Goal: Task Accomplishment & Management: Complete application form

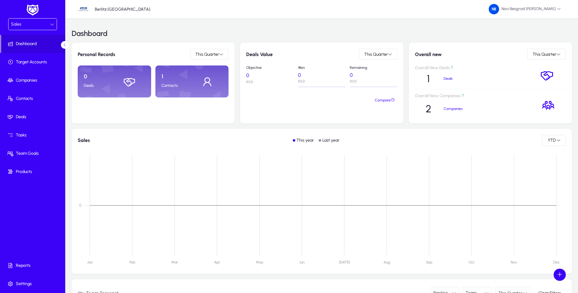
click at [170, 85] on p "Contacts" at bounding box center [177, 85] width 30 height 5
click at [40, 27] on div "Sales" at bounding box center [30, 24] width 39 height 8
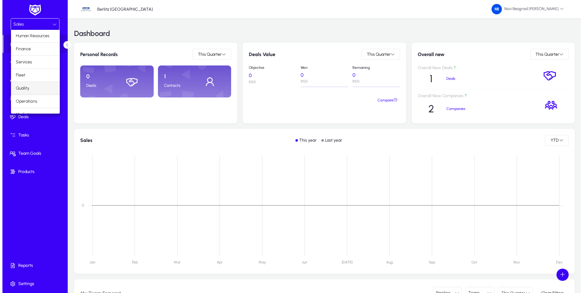
scroll to position [21, 0]
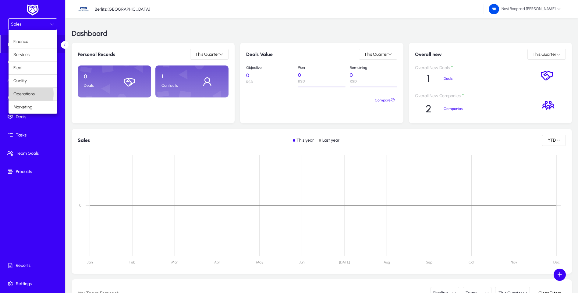
click at [27, 94] on span "Operations" at bounding box center [23, 94] width 21 height 7
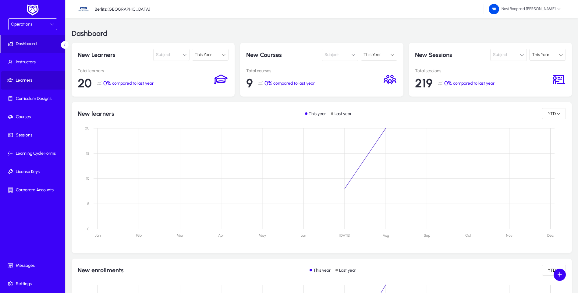
click at [23, 80] on span "Learners" at bounding box center [33, 80] width 65 height 6
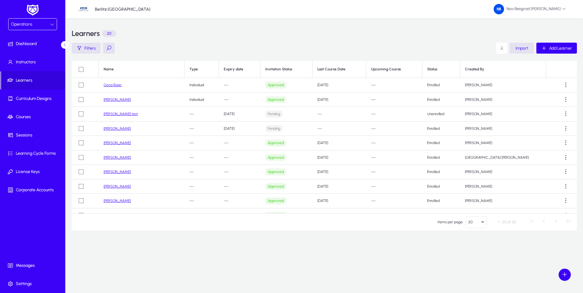
click at [50, 25] on div "Operations" at bounding box center [30, 24] width 39 height 8
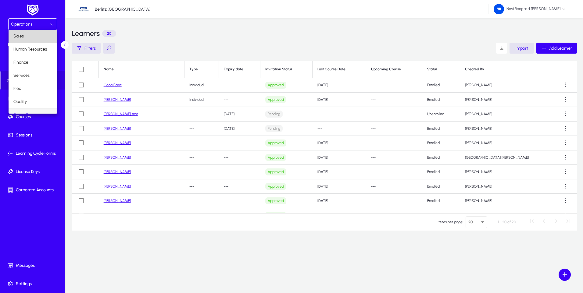
click at [38, 34] on mat-option "Sales" at bounding box center [33, 36] width 49 height 13
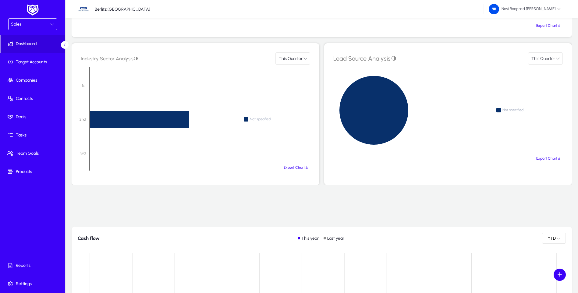
scroll to position [567, 0]
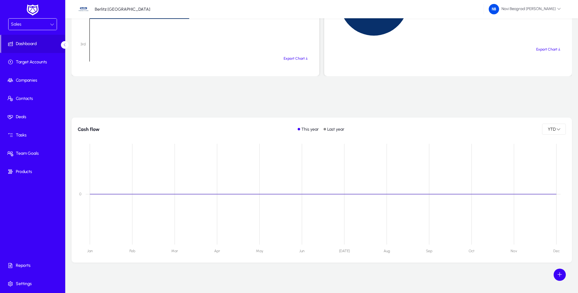
click at [54, 22] on icon at bounding box center [52, 24] width 4 height 4
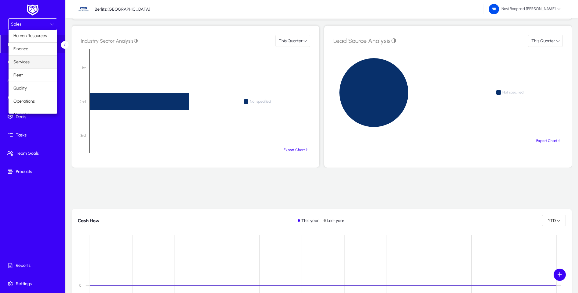
scroll to position [21, 0]
click at [32, 57] on mat-option "Services" at bounding box center [33, 54] width 49 height 13
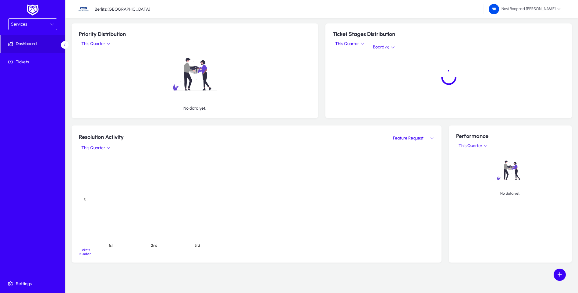
scroll to position [243, 0]
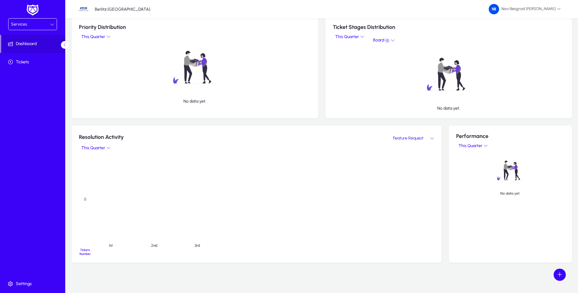
click at [52, 25] on icon at bounding box center [52, 24] width 4 height 4
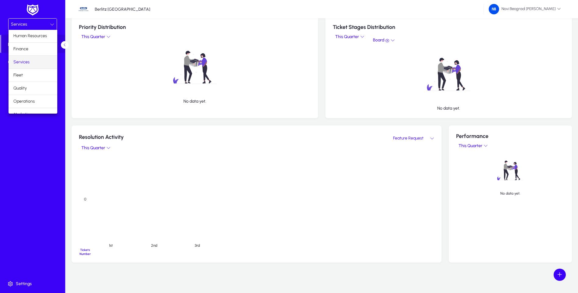
scroll to position [21, 0]
click at [29, 79] on mat-option "Quality" at bounding box center [33, 81] width 49 height 13
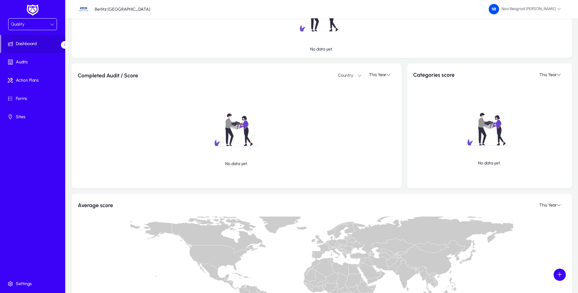
click at [54, 24] on div "Quality" at bounding box center [33, 24] width 48 height 11
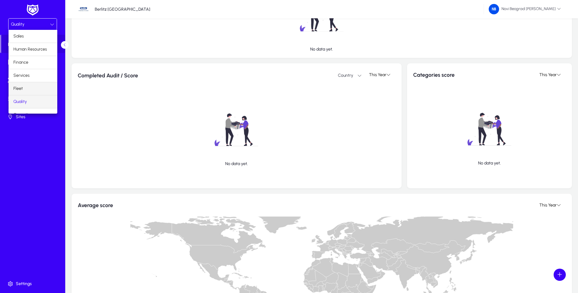
scroll to position [21, 0]
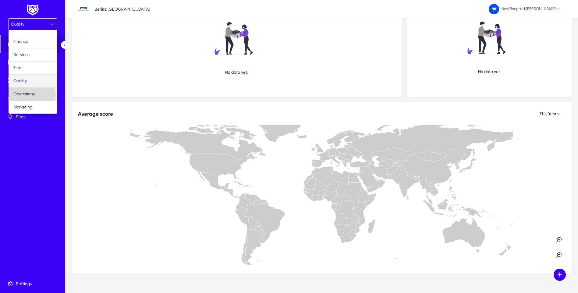
click at [32, 95] on span "Operations" at bounding box center [23, 94] width 21 height 7
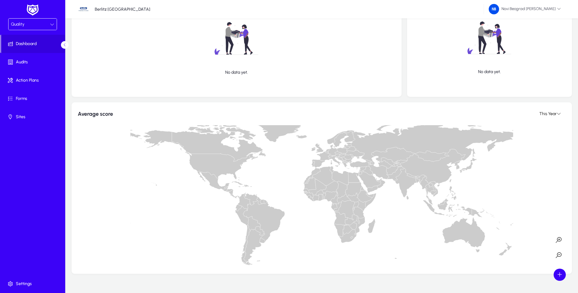
scroll to position [304, 0]
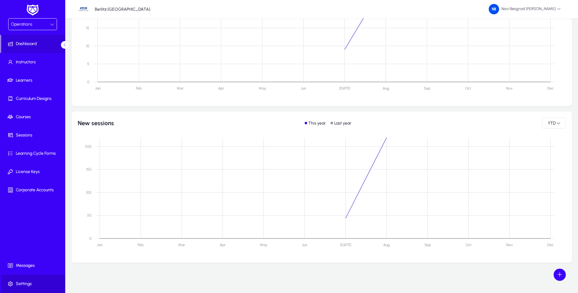
click at [24, 282] on span "Settings" at bounding box center [33, 284] width 65 height 6
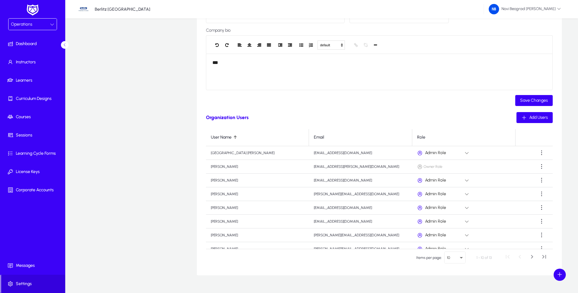
scroll to position [91, 0]
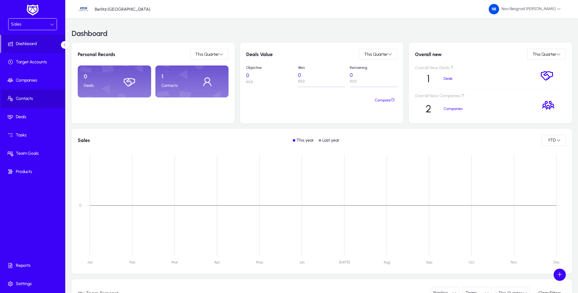
click at [19, 100] on span "Contacts" at bounding box center [33, 99] width 65 height 6
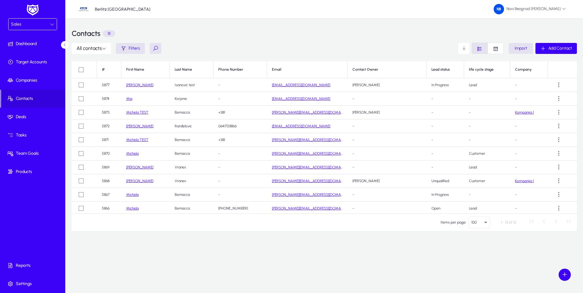
click at [51, 23] on icon at bounding box center [52, 24] width 4 height 4
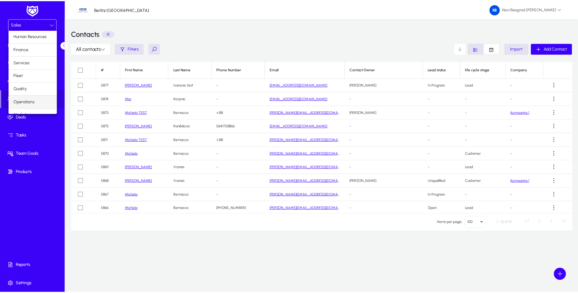
scroll to position [21, 0]
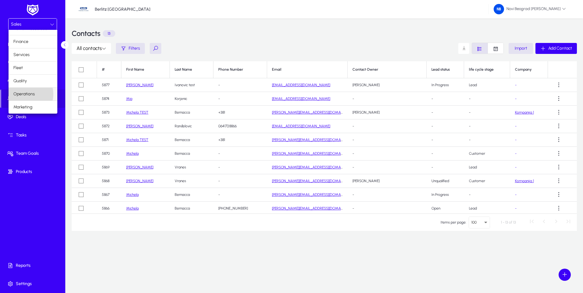
click at [26, 94] on span "Operations" at bounding box center [23, 94] width 21 height 7
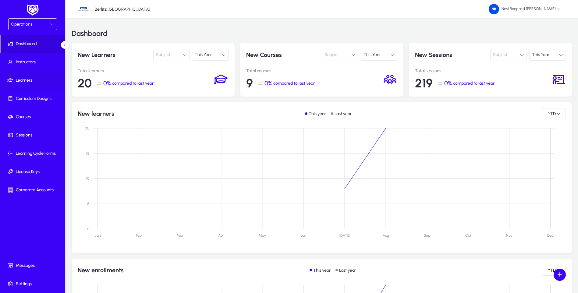
click at [20, 81] on span "Learners" at bounding box center [33, 80] width 65 height 6
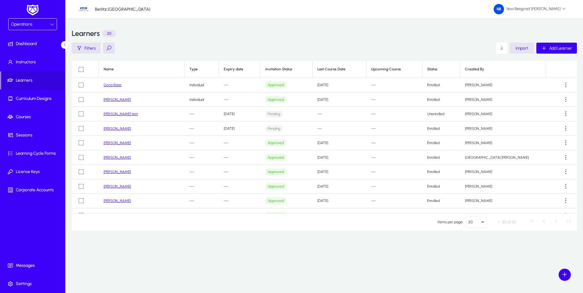
click at [111, 85] on link "Goca Basic" at bounding box center [113, 85] width 18 height 4
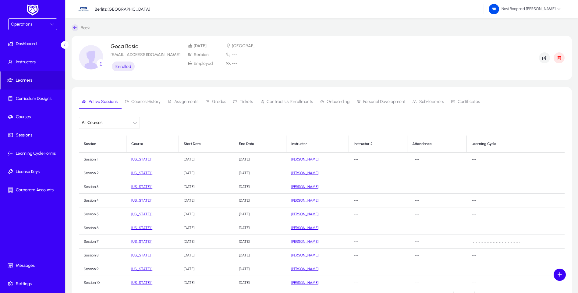
click at [64, 44] on icon at bounding box center [65, 45] width 4 height 4
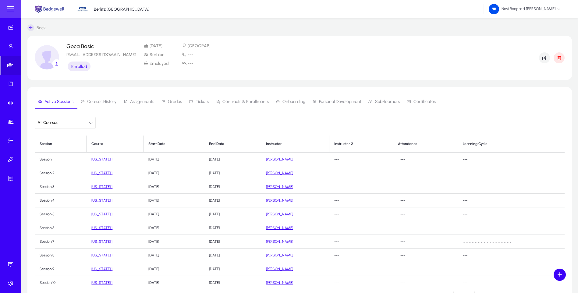
click at [31, 28] on icon at bounding box center [30, 27] width 7 height 7
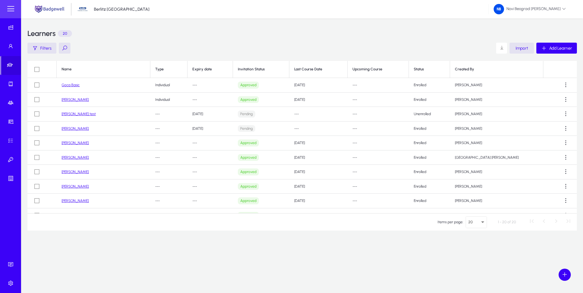
click at [74, 127] on link "[PERSON_NAME]" at bounding box center [75, 129] width 27 height 4
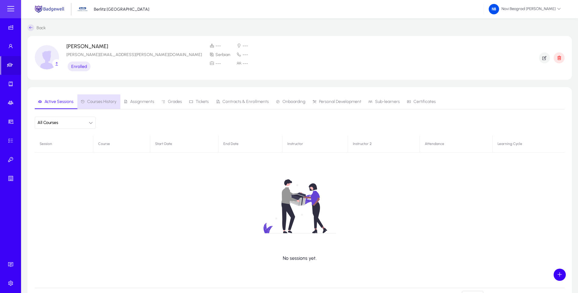
click at [99, 101] on span "Courses History" at bounding box center [101, 102] width 29 height 4
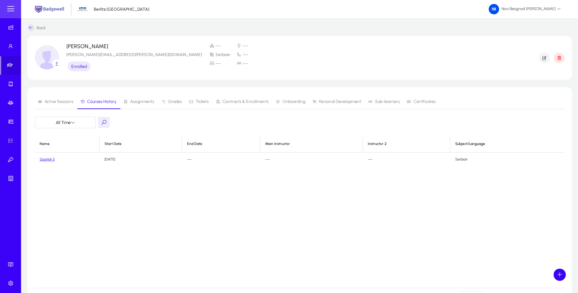
click at [32, 28] on icon at bounding box center [30, 27] width 7 height 7
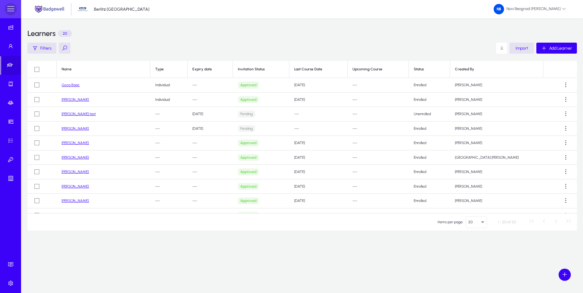
click at [10, 14] on span at bounding box center [11, 9] width 12 height 12
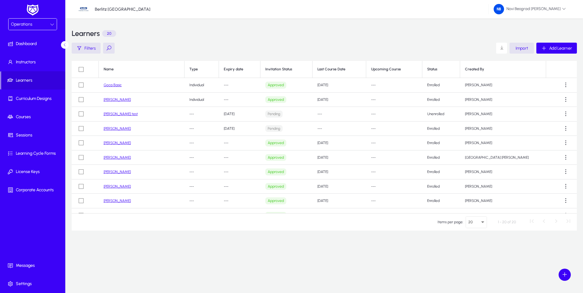
click at [50, 21] on div at bounding box center [52, 24] width 4 height 7
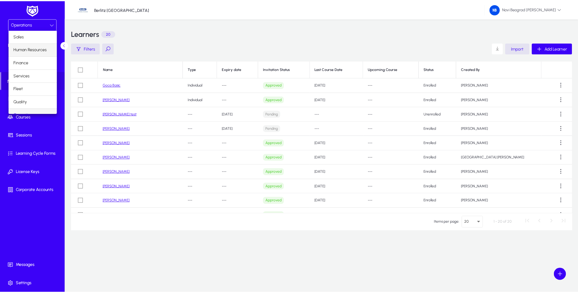
scroll to position [8, 0]
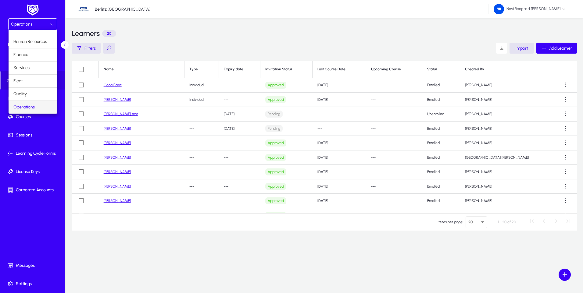
click at [34, 106] on span "Operations" at bounding box center [23, 107] width 21 height 7
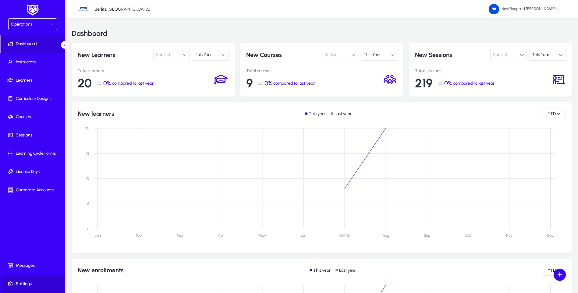
click at [25, 282] on span "Settings" at bounding box center [33, 284] width 65 height 6
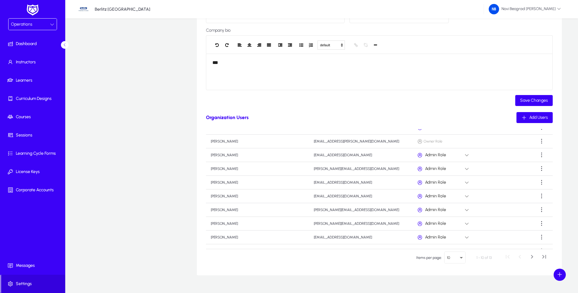
scroll to position [34, 0]
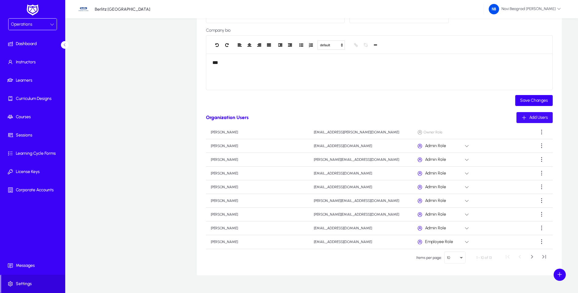
click at [544, 117] on span "Add Users" at bounding box center [539, 117] width 19 height 5
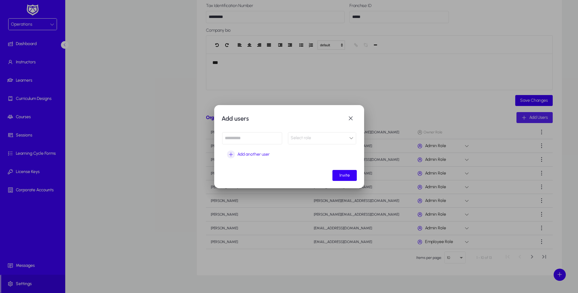
scroll to position [0, 0]
click at [243, 141] on input at bounding box center [252, 138] width 60 height 12
type input "**********"
click at [350, 119] on span "button" at bounding box center [351, 119] width 12 height 12
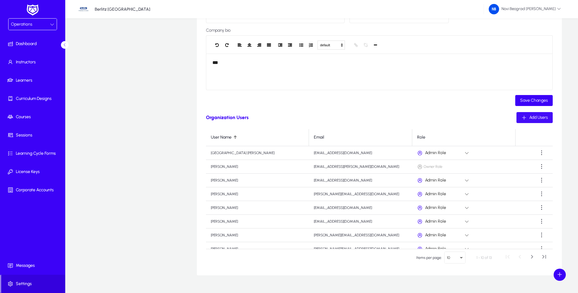
click at [536, 117] on span "Add Users" at bounding box center [539, 117] width 19 height 5
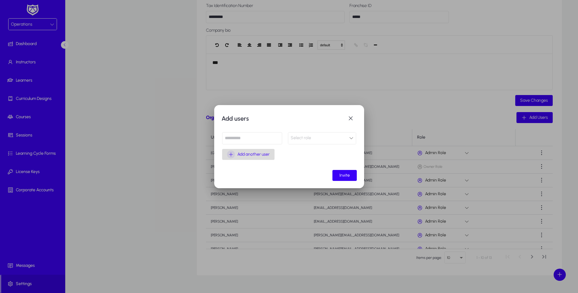
click at [257, 156] on span "Add another user" at bounding box center [254, 154] width 32 height 7
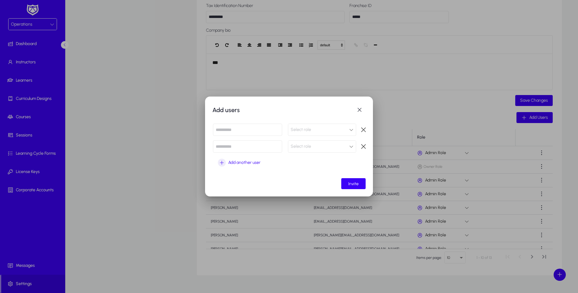
click at [216, 145] on input at bounding box center [247, 147] width 69 height 12
click at [364, 127] on span "button" at bounding box center [364, 130] width 12 height 12
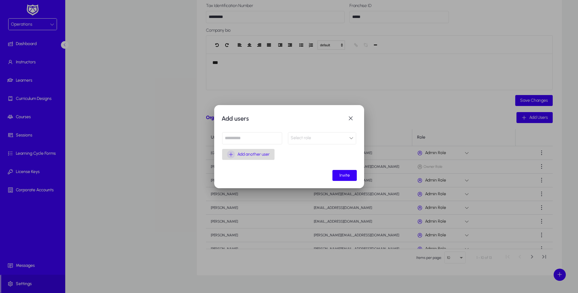
click at [250, 155] on span "Add another user" at bounding box center [254, 154] width 32 height 7
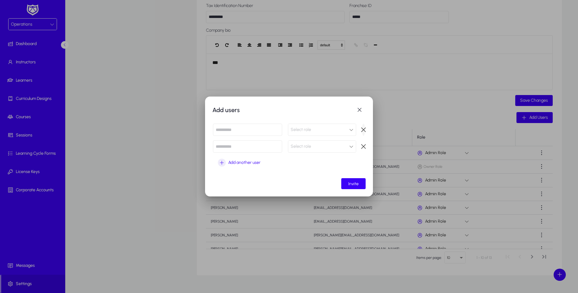
click at [365, 127] on span "button" at bounding box center [364, 130] width 12 height 12
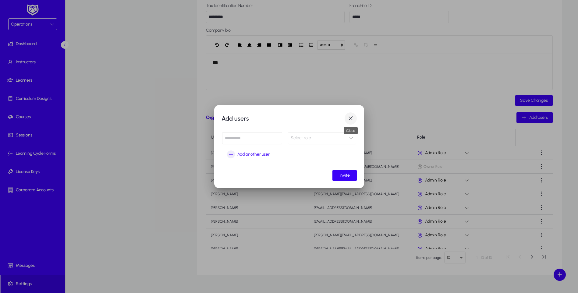
click at [350, 120] on span "button" at bounding box center [351, 119] width 12 height 12
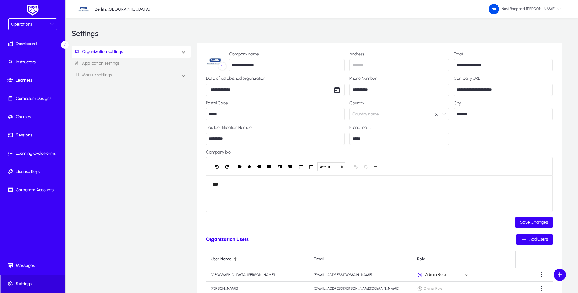
scroll to position [122, 0]
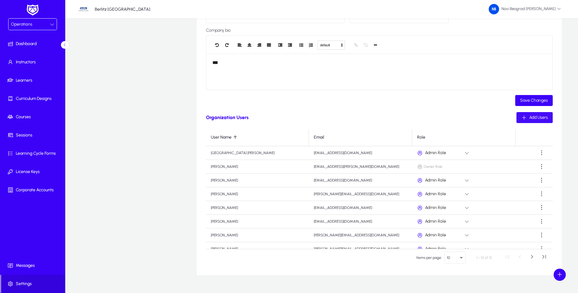
click at [536, 118] on span "Add Users" at bounding box center [539, 117] width 19 height 5
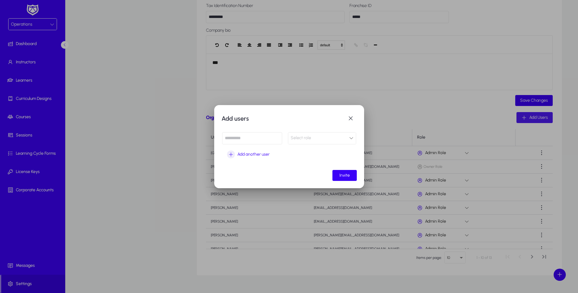
scroll to position [0, 0]
click at [231, 138] on input at bounding box center [252, 138] width 60 height 12
type input "**********"
click at [347, 138] on div "Select role" at bounding box center [320, 138] width 59 height 8
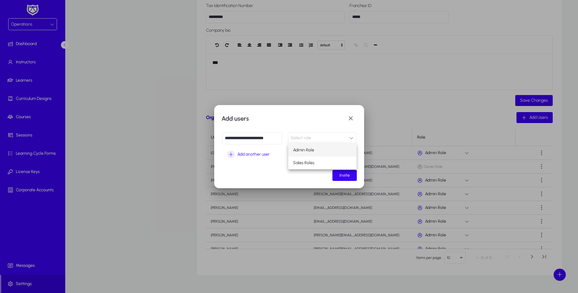
click at [349, 120] on div at bounding box center [289, 146] width 578 height 293
click at [349, 119] on span "button" at bounding box center [351, 119] width 12 height 12
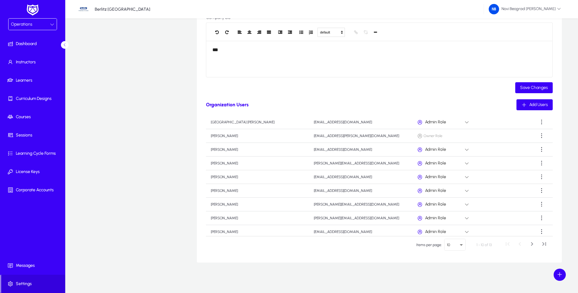
scroll to position [34, 0]
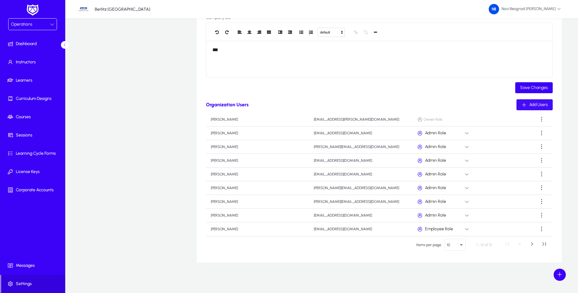
click at [536, 104] on span "Add Users" at bounding box center [539, 104] width 19 height 5
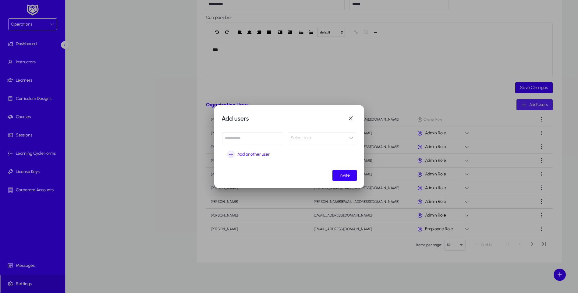
scroll to position [0, 0]
click at [241, 140] on input at bounding box center [252, 138] width 60 height 12
drag, startPoint x: 278, startPoint y: 138, endPoint x: 147, endPoint y: 138, distance: 131.7
click at [147, 138] on div "**********" at bounding box center [289, 146] width 578 height 293
type input "**********"
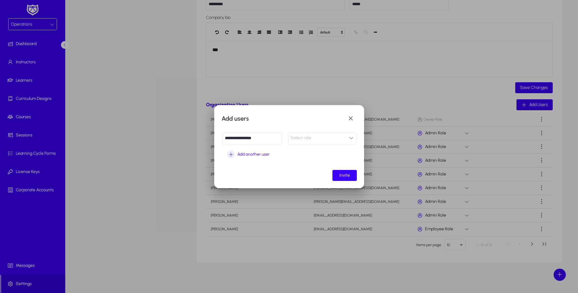
click at [349, 140] on icon at bounding box center [351, 138] width 4 height 4
click at [311, 151] on span "Admin Role" at bounding box center [303, 150] width 21 height 7
click at [345, 178] on span "submit" at bounding box center [345, 175] width 24 height 15
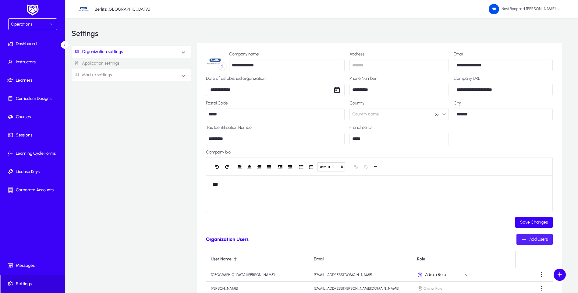
click at [184, 75] on span at bounding box center [183, 75] width 2 height 5
click at [142, 177] on div "Organization settings Organization info Roles & Permissions Organization Teams …" at bounding box center [134, 220] width 125 height 355
click at [149, 204] on div "Organization settings Organization info Roles & Permissions Organization Teams …" at bounding box center [134, 220] width 125 height 355
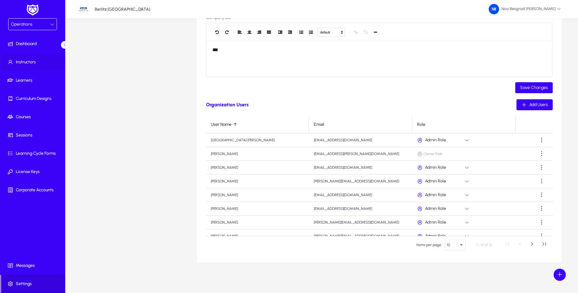
click at [24, 57] on span at bounding box center [33, 62] width 65 height 15
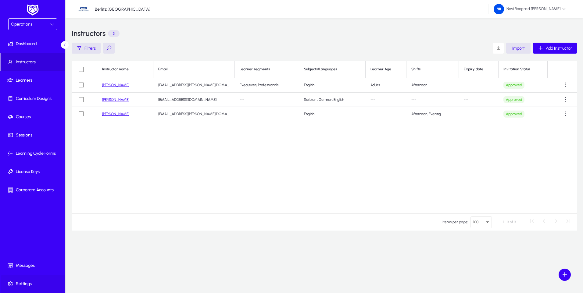
click at [23, 283] on span "Settings" at bounding box center [33, 284] width 65 height 6
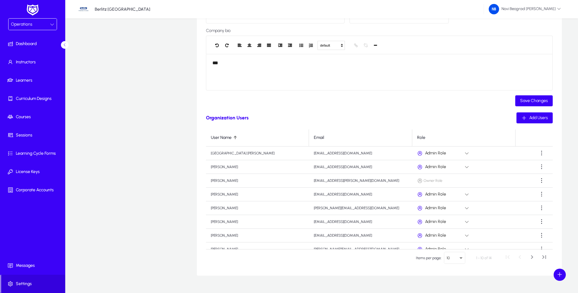
scroll to position [122, 0]
click at [540, 165] on span at bounding box center [542, 167] width 12 height 12
click at [102, 195] on div at bounding box center [289, 146] width 578 height 293
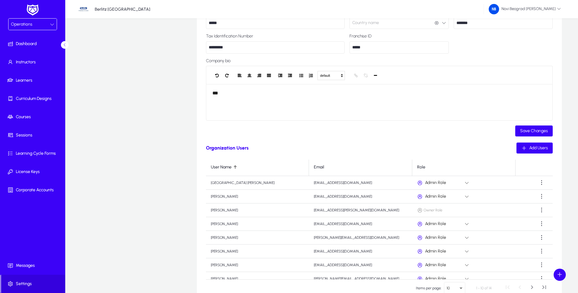
scroll to position [0, 0]
click at [27, 79] on span "Learners" at bounding box center [33, 80] width 65 height 6
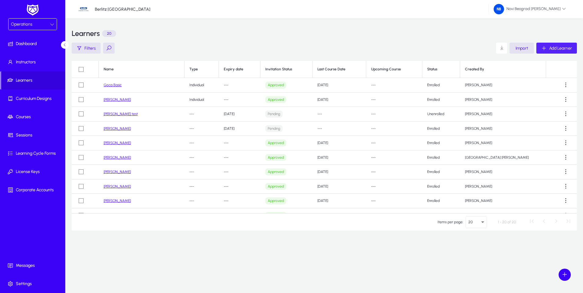
click at [550, 48] on span "Add Learner" at bounding box center [560, 48] width 23 height 5
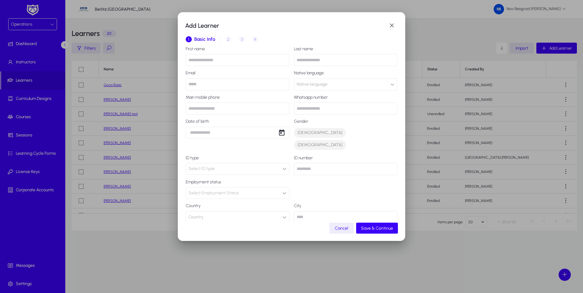
click at [210, 61] on input "text" at bounding box center [238, 60] width 104 height 12
type input "*****"
click at [306, 60] on input "text" at bounding box center [346, 60] width 104 height 12
type input "******"
click at [228, 87] on input "email" at bounding box center [238, 84] width 104 height 12
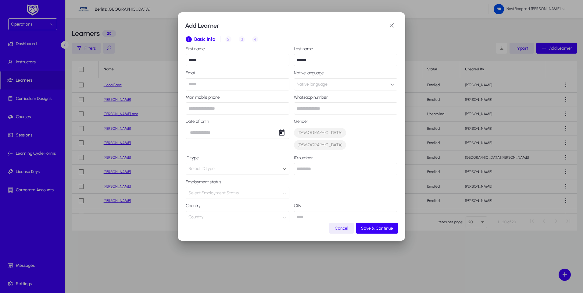
type input "**********"
type input "*******"
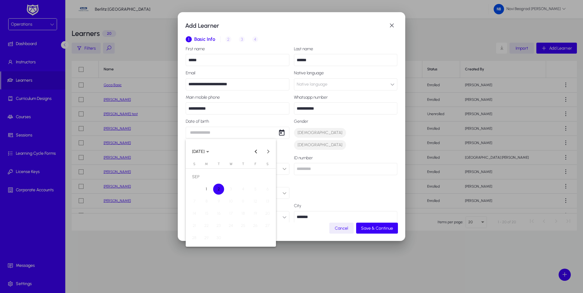
click at [310, 85] on div at bounding box center [291, 146] width 583 height 293
click at [360, 84] on button "Native language" at bounding box center [346, 84] width 104 height 12
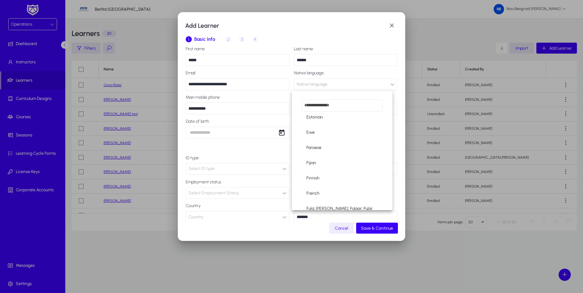
scroll to position [676, 0]
click at [313, 85] on div at bounding box center [291, 146] width 583 height 293
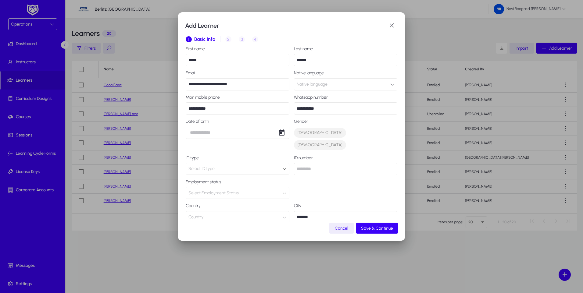
click at [390, 84] on icon "button" at bounding box center [392, 84] width 4 height 4
type input "*"
click at [388, 84] on div at bounding box center [291, 146] width 583 height 293
click at [390, 84] on icon "button" at bounding box center [392, 84] width 4 height 4
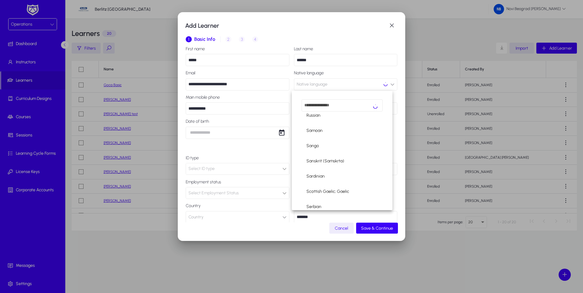
scroll to position [2030, 0]
click at [322, 196] on mat-option "Serbian" at bounding box center [342, 194] width 81 height 13
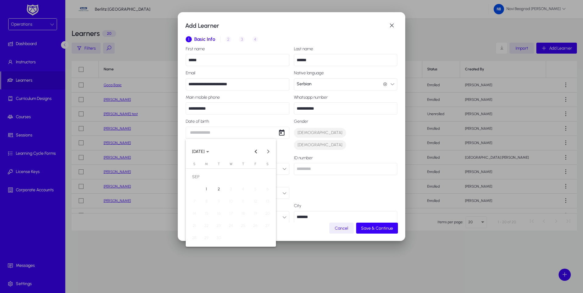
click at [194, 131] on div "**********" at bounding box center [291, 146] width 583 height 293
click at [321, 135] on div at bounding box center [291, 146] width 583 height 293
click at [319, 142] on span "[DEMOGRAPHIC_DATA]" at bounding box center [320, 145] width 45 height 6
click at [282, 191] on icon at bounding box center [284, 193] width 4 height 4
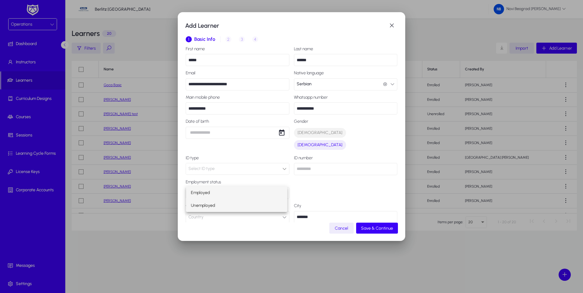
click at [212, 205] on span "Unemployed" at bounding box center [203, 205] width 24 height 7
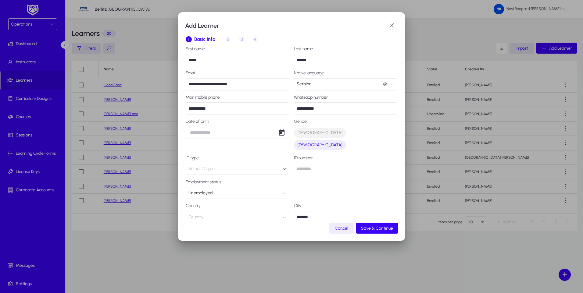
scroll to position [30, 0]
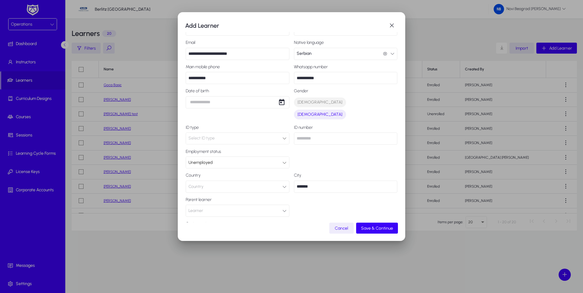
click at [271, 181] on button "Country" at bounding box center [238, 187] width 104 height 12
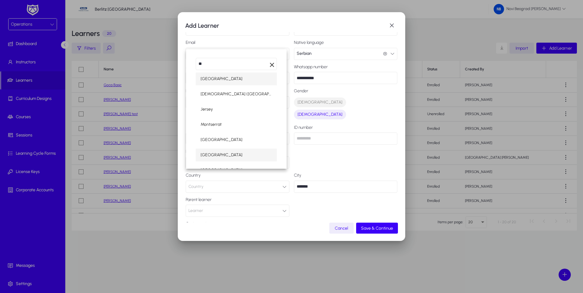
type input "**"
click at [213, 152] on span "[GEOGRAPHIC_DATA]" at bounding box center [222, 155] width 42 height 7
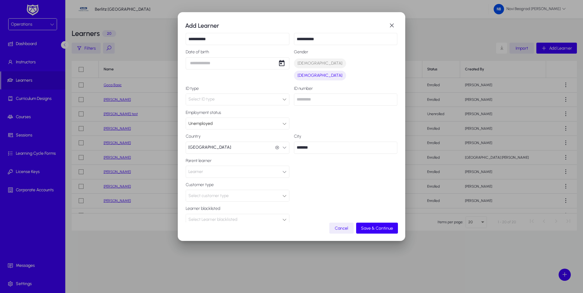
scroll to position [70, 0]
click at [264, 165] on button "Learner" at bounding box center [238, 171] width 104 height 12
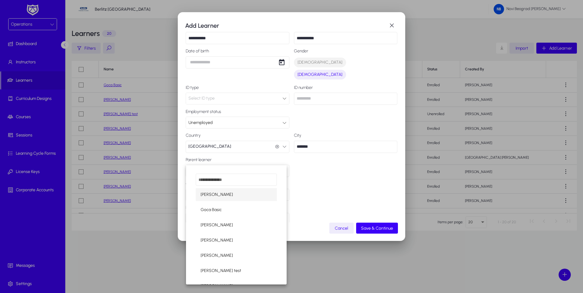
click at [264, 159] on div at bounding box center [291, 146] width 583 height 293
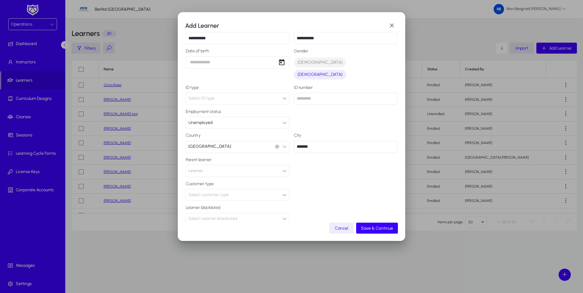
click at [282, 193] on icon at bounding box center [284, 195] width 4 height 4
click at [205, 196] on span "Individual" at bounding box center [200, 194] width 18 height 7
click at [263, 191] on div "Individual" at bounding box center [235, 195] width 94 height 8
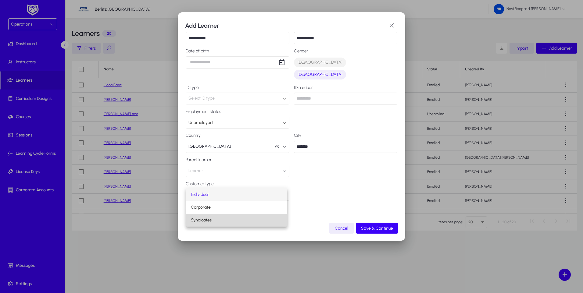
click at [206, 222] on span "Syndicates" at bounding box center [201, 220] width 21 height 7
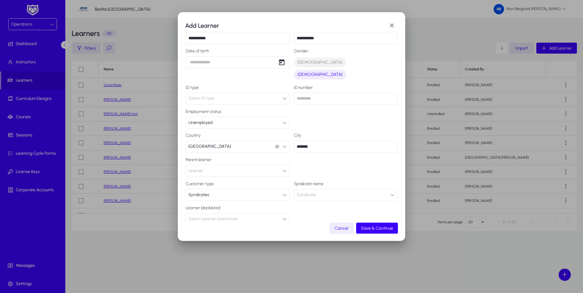
click at [381, 189] on button "Syndicate" at bounding box center [346, 195] width 104 height 12
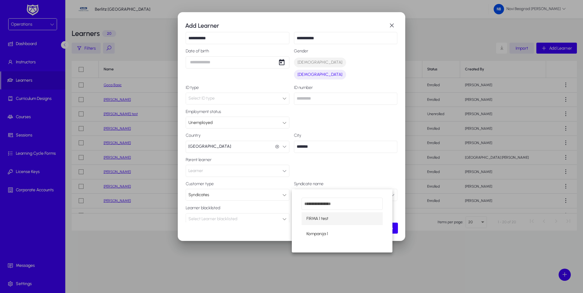
click at [260, 185] on div at bounding box center [291, 146] width 583 height 293
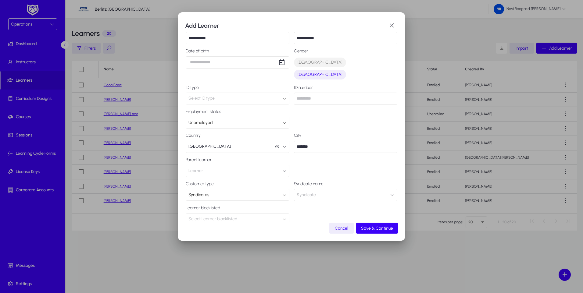
click at [279, 191] on div "Syndicates" at bounding box center [235, 195] width 94 height 8
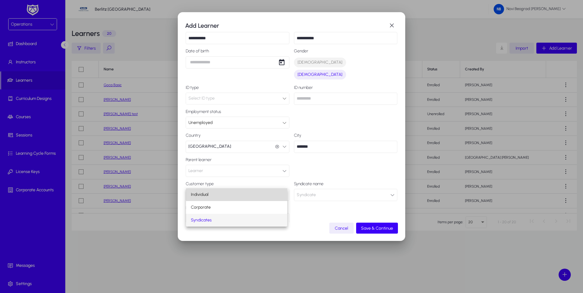
click at [210, 194] on mat-option "Individual" at bounding box center [236, 194] width 101 height 13
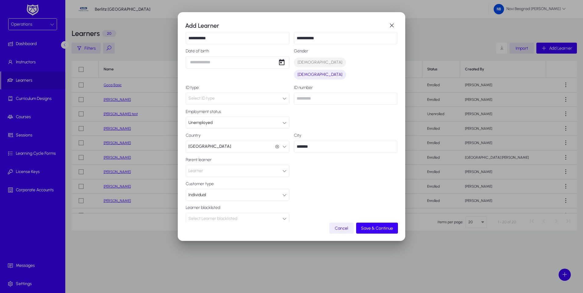
click at [282, 193] on icon at bounding box center [284, 195] width 4 height 4
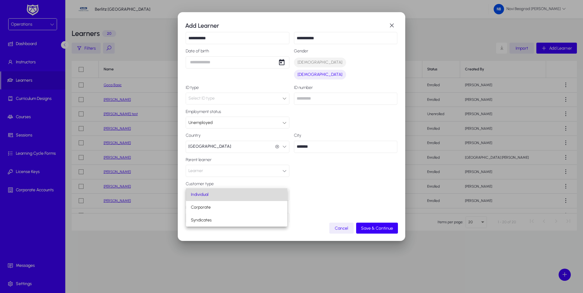
click at [209, 195] on mat-option "Individual" at bounding box center [236, 194] width 101 height 13
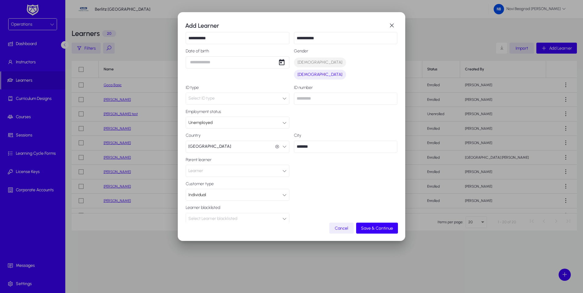
click at [282, 193] on icon at bounding box center [284, 195] width 4 height 4
click at [199, 222] on span "Syndicates" at bounding box center [201, 220] width 21 height 7
click at [390, 193] on icon "button" at bounding box center [392, 195] width 4 height 4
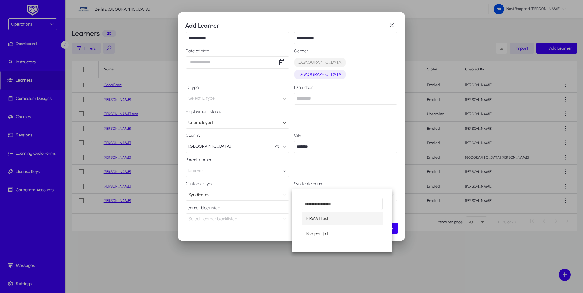
click at [255, 178] on div at bounding box center [291, 146] width 583 height 293
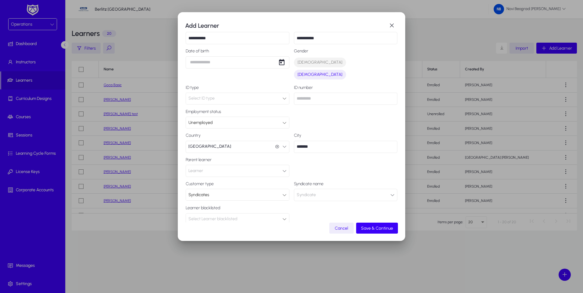
click at [282, 192] on div at bounding box center [284, 195] width 4 height 7
click at [202, 193] on span "Individual" at bounding box center [200, 194] width 18 height 7
click at [245, 191] on div "Individual" at bounding box center [235, 195] width 94 height 8
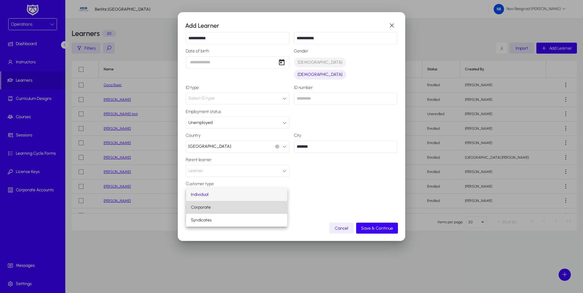
click at [202, 210] on span "Corporate" at bounding box center [201, 207] width 20 height 7
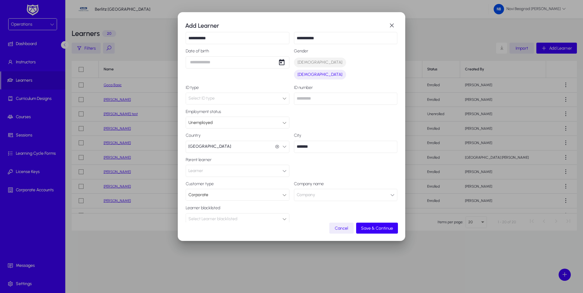
click at [385, 189] on button "Company" at bounding box center [346, 195] width 104 height 12
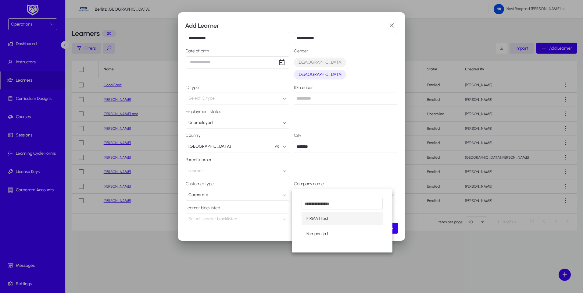
click at [253, 182] on div at bounding box center [291, 146] width 583 height 293
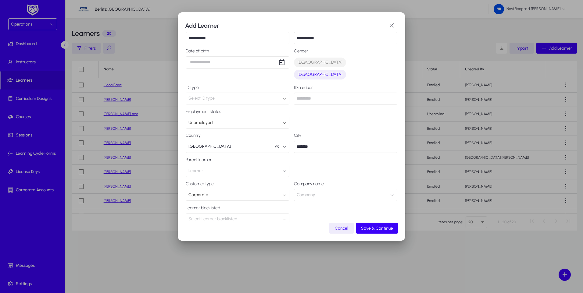
click at [279, 191] on div "Corporate" at bounding box center [235, 195] width 94 height 8
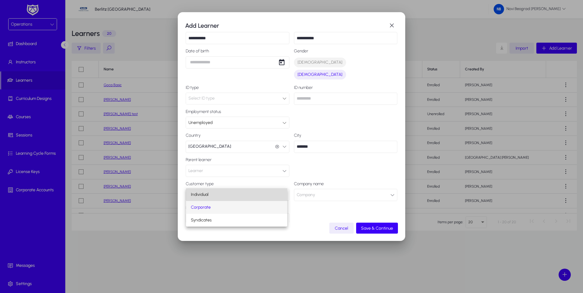
click at [208, 195] on span "Individual" at bounding box center [200, 194] width 18 height 7
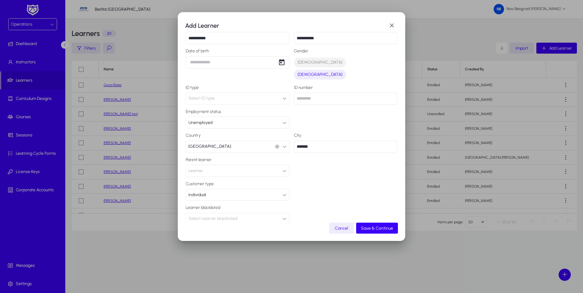
click at [252, 215] on div "Select Learner blacklisted" at bounding box center [235, 219] width 94 height 8
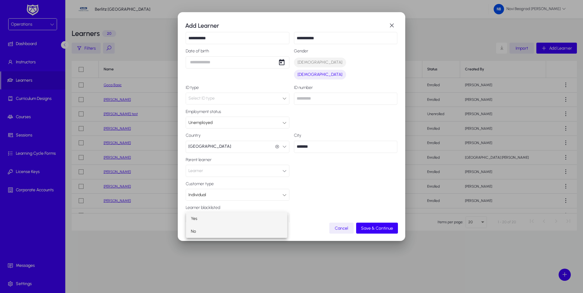
click at [253, 228] on mat-option "No" at bounding box center [236, 231] width 101 height 13
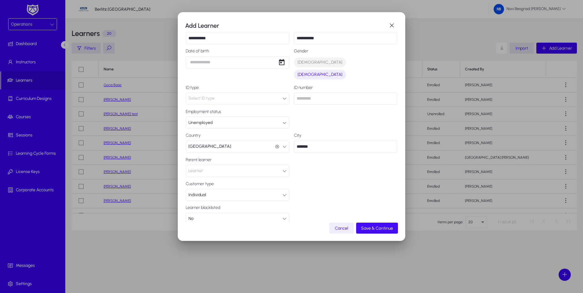
click at [382, 225] on span "button" at bounding box center [377, 228] width 42 height 15
click at [380, 231] on span "Save & Continue" at bounding box center [377, 228] width 32 height 5
click at [371, 227] on span "Save & Continue" at bounding box center [377, 228] width 32 height 5
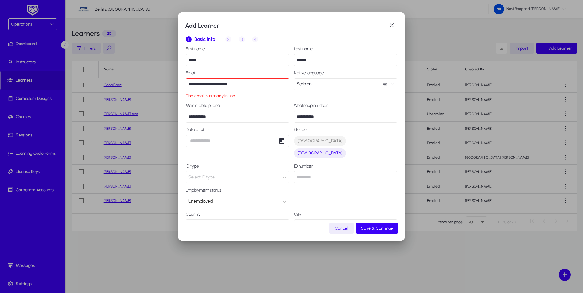
drag, startPoint x: 238, startPoint y: 82, endPoint x: 168, endPoint y: 85, distance: 70.2
click at [168, 85] on div "**********" at bounding box center [291, 146] width 583 height 293
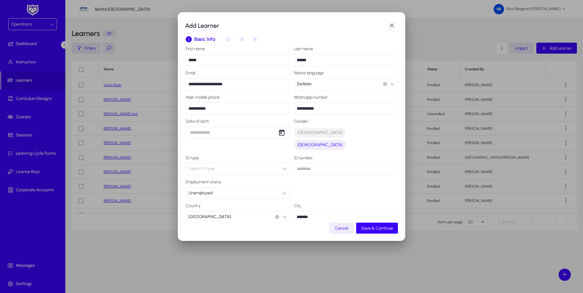
drag, startPoint x: 240, startPoint y: 81, endPoint x: 167, endPoint y: 87, distance: 73.1
click at [167, 87] on div "**********" at bounding box center [291, 146] width 583 height 293
type input "**********"
drag, startPoint x: 222, startPoint y: 109, endPoint x: 196, endPoint y: 110, distance: 25.6
click at [196, 110] on input "**********" at bounding box center [238, 108] width 104 height 12
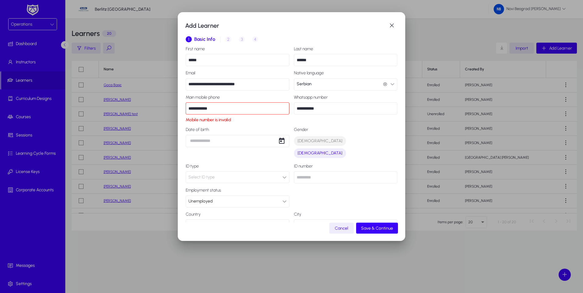
click at [188, 110] on input "**********" at bounding box center [238, 108] width 104 height 12
type input "**********"
click at [321, 105] on input "**********" at bounding box center [346, 108] width 104 height 12
drag, startPoint x: 223, startPoint y: 107, endPoint x: 163, endPoint y: 109, distance: 60.1
click at [163, 109] on div "**********" at bounding box center [291, 146] width 583 height 293
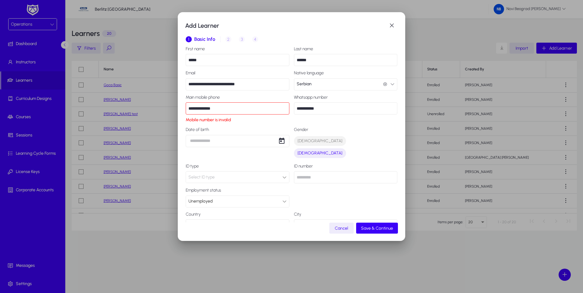
click at [322, 108] on input "**********" at bounding box center [346, 108] width 104 height 12
drag, startPoint x: 322, startPoint y: 108, endPoint x: 291, endPoint y: 108, distance: 31.1
click at [291, 108] on div "**********" at bounding box center [292, 175] width 212 height 257
paste input "***"
type input "**********"
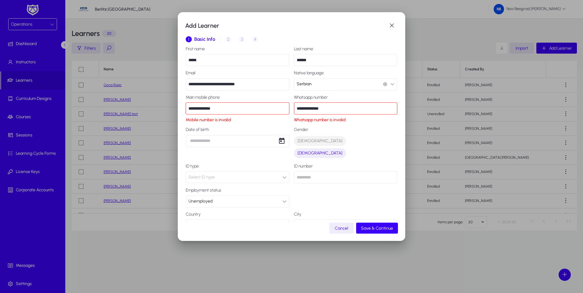
drag, startPoint x: 336, startPoint y: 105, endPoint x: 274, endPoint y: 109, distance: 62.3
click at [274, 109] on div "**********" at bounding box center [292, 175] width 212 height 257
click at [194, 108] on input "**********" at bounding box center [238, 108] width 104 height 12
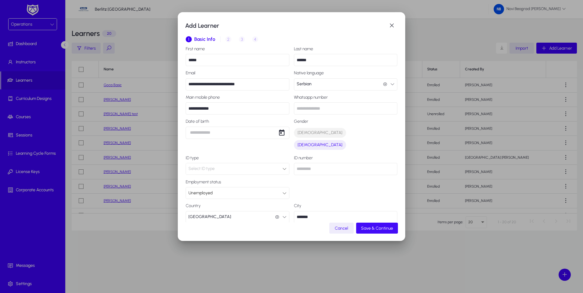
type input "**********"
click at [380, 226] on span "Save & Continue" at bounding box center [377, 228] width 32 height 5
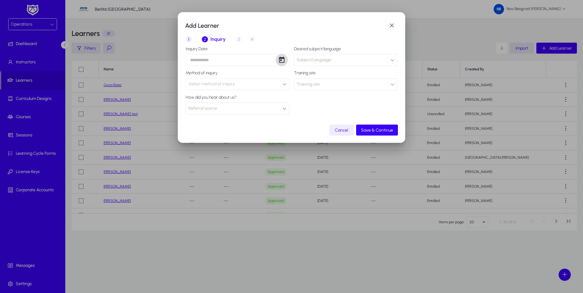
click at [281, 60] on span "Open calendar" at bounding box center [282, 60] width 12 height 12
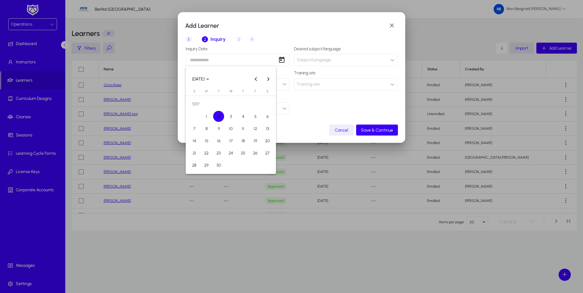
click at [219, 113] on span "2" at bounding box center [218, 116] width 11 height 11
type input "**********"
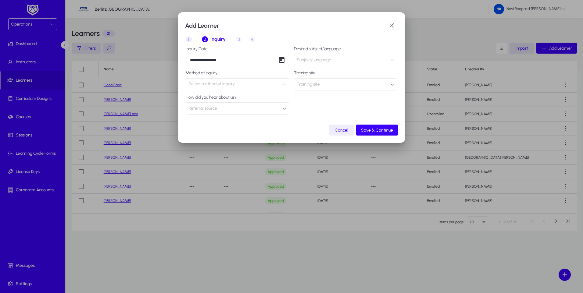
click at [372, 59] on button "Subject/Language" at bounding box center [346, 60] width 104 height 12
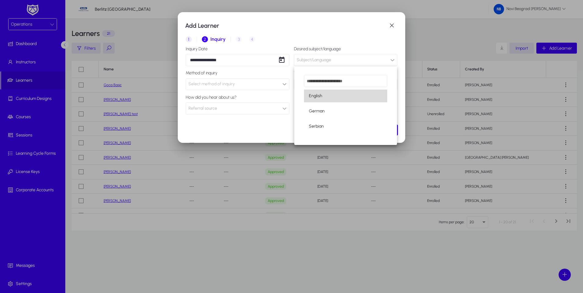
click at [322, 96] on mat-option "English" at bounding box center [346, 96] width 84 height 13
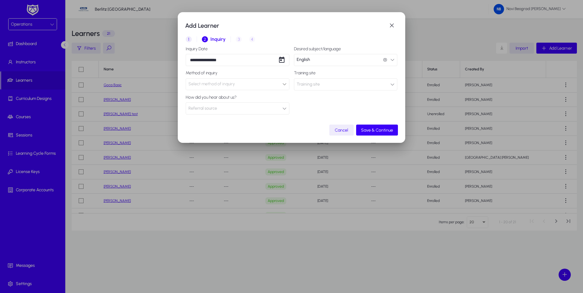
click at [210, 82] on span "Select method of inquiry" at bounding box center [211, 83] width 46 height 5
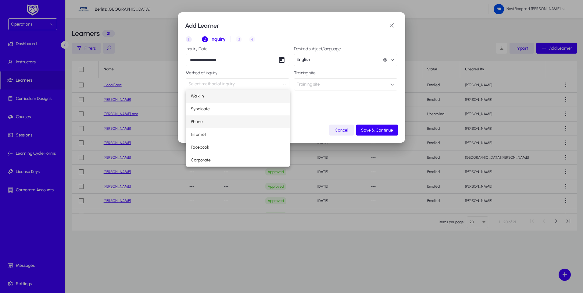
click at [200, 120] on span "Phone" at bounding box center [197, 121] width 12 height 7
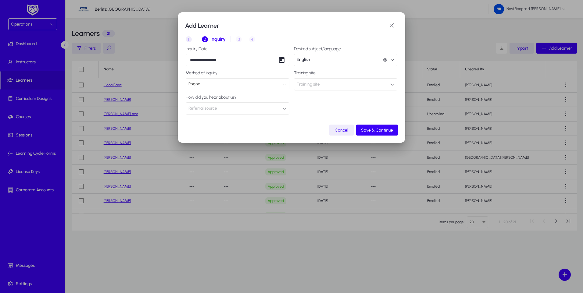
click at [348, 86] on button "Training site" at bounding box center [346, 84] width 104 height 12
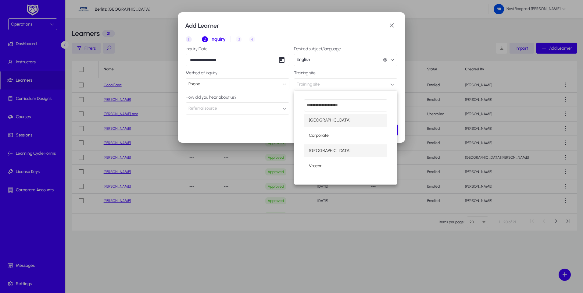
click at [339, 150] on mat-option "[GEOGRAPHIC_DATA]" at bounding box center [346, 151] width 84 height 13
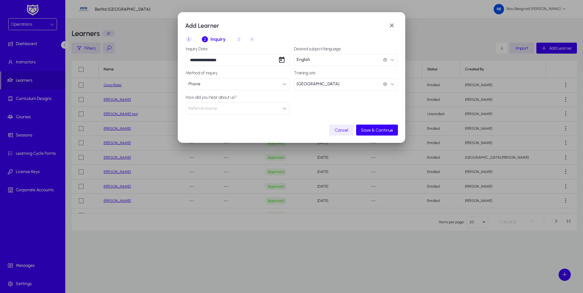
click at [208, 106] on span "Referral source" at bounding box center [202, 108] width 29 height 12
drag, startPoint x: 239, startPoint y: 128, endPoint x: 165, endPoint y: 130, distance: 74.1
click at [165, 130] on div "**********" at bounding box center [291, 146] width 583 height 293
drag, startPoint x: 225, startPoint y: 129, endPoint x: 136, endPoint y: 126, distance: 89.1
click at [136, 126] on div "**********" at bounding box center [291, 146] width 583 height 293
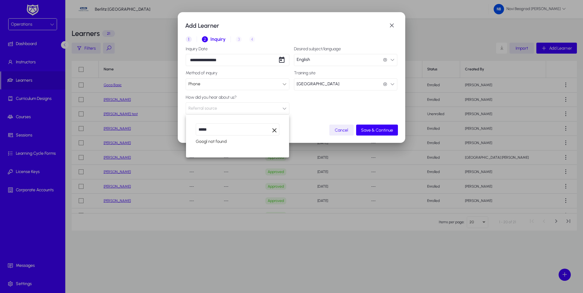
type input "******"
drag, startPoint x: 184, startPoint y: 127, endPoint x: 139, endPoint y: 126, distance: 44.5
click at [139, 126] on div "**********" at bounding box center [291, 146] width 583 height 293
click at [310, 113] on div at bounding box center [291, 146] width 583 height 293
click at [202, 112] on span "Referral source" at bounding box center [202, 108] width 29 height 12
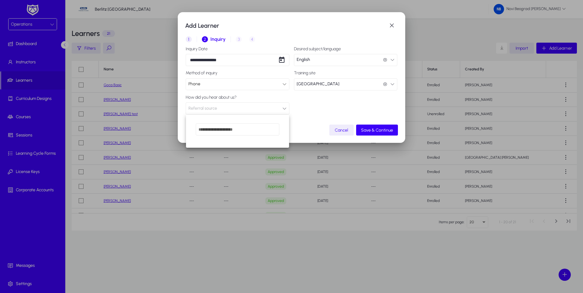
click at [204, 111] on div at bounding box center [291, 146] width 583 height 293
click at [204, 108] on span "Referral source" at bounding box center [202, 108] width 29 height 12
type input "**********"
drag, startPoint x: 236, startPoint y: 128, endPoint x: 117, endPoint y: 121, distance: 118.9
click at [117, 121] on div "**********" at bounding box center [291, 146] width 583 height 293
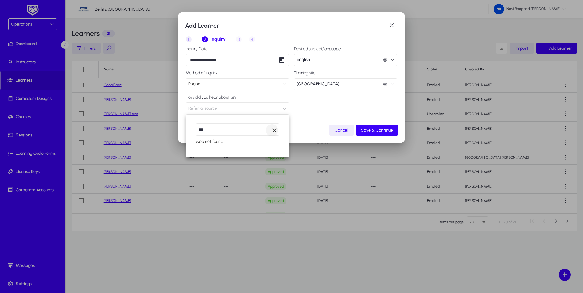
type input "***"
click at [275, 129] on span "Clear" at bounding box center [272, 130] width 12 height 12
click at [233, 108] on div at bounding box center [291, 146] width 583 height 293
click at [283, 112] on button "Referral source" at bounding box center [238, 108] width 104 height 12
click at [239, 128] on input "dropdown search" at bounding box center [238, 130] width 84 height 12
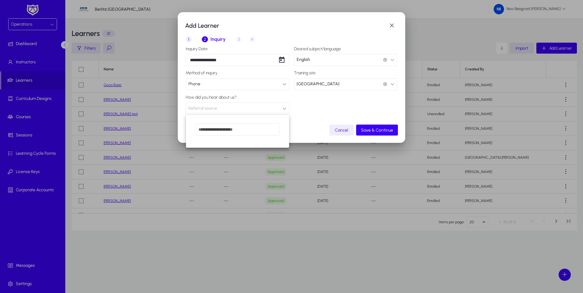
click at [255, 133] on input "dropdown search" at bounding box center [238, 130] width 84 height 12
drag, startPoint x: 255, startPoint y: 133, endPoint x: 148, endPoint y: 130, distance: 107.1
click at [148, 130] on div "**********" at bounding box center [291, 146] width 583 height 293
type input "********"
click at [274, 131] on span "Clear" at bounding box center [272, 130] width 12 height 12
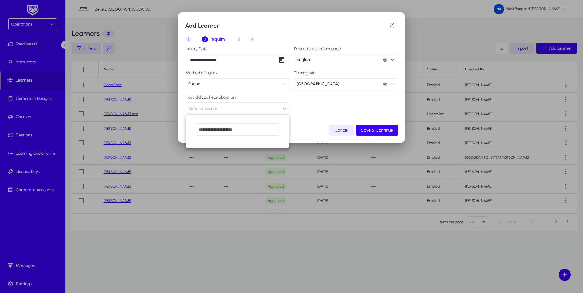
click at [377, 130] on div at bounding box center [291, 146] width 583 height 293
click at [377, 130] on span "Save & Continue" at bounding box center [377, 130] width 32 height 5
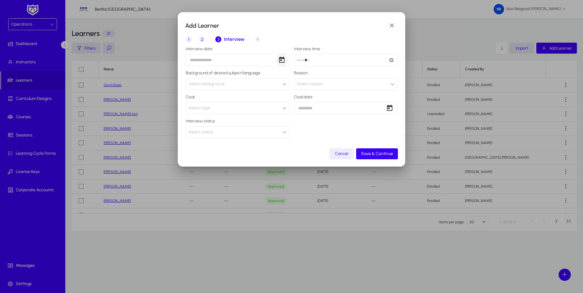
click at [282, 62] on span "Open calendar" at bounding box center [282, 60] width 12 height 12
click at [219, 113] on span "2" at bounding box center [218, 116] width 11 height 11
type input "**********"
click at [345, 60] on input "time" at bounding box center [346, 60] width 104 height 12
click at [204, 83] on span "Select background" at bounding box center [206, 83] width 36 height 5
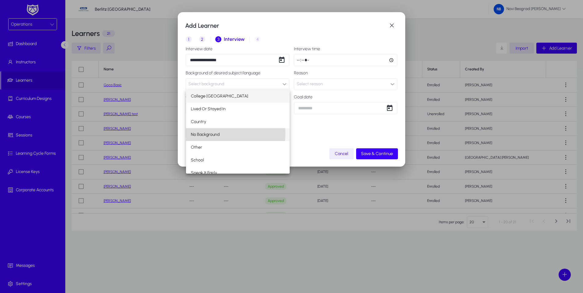
click at [223, 134] on mat-option "No Background" at bounding box center [238, 134] width 104 height 13
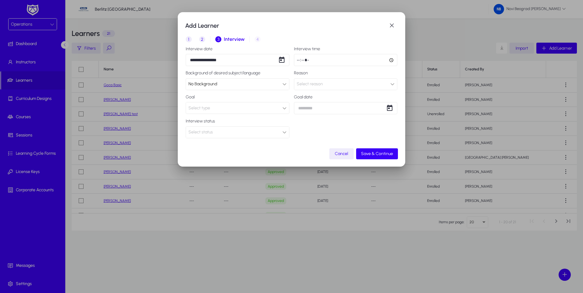
click at [360, 83] on div "Select reason" at bounding box center [344, 84] width 94 height 8
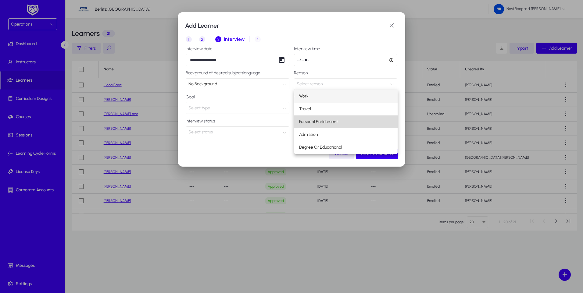
click at [340, 121] on mat-option "Personal Enrichment" at bounding box center [346, 122] width 104 height 13
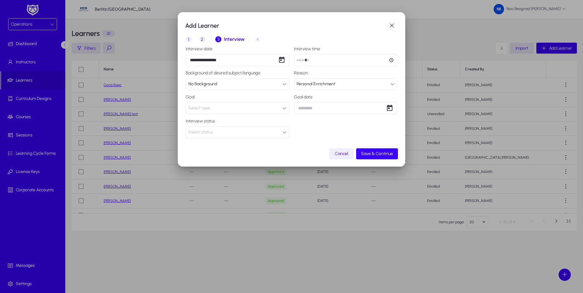
click at [210, 109] on span "Select type" at bounding box center [199, 108] width 22 height 5
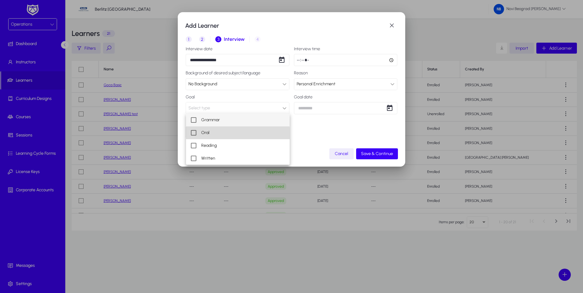
click at [211, 135] on mat-option "Oral" at bounding box center [238, 133] width 104 height 13
click at [331, 108] on div at bounding box center [291, 146] width 583 height 293
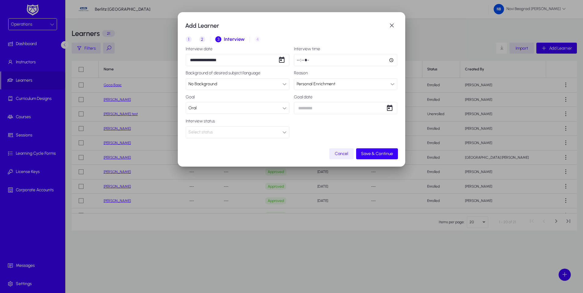
click at [331, 108] on div "**********" at bounding box center [291, 146] width 583 height 293
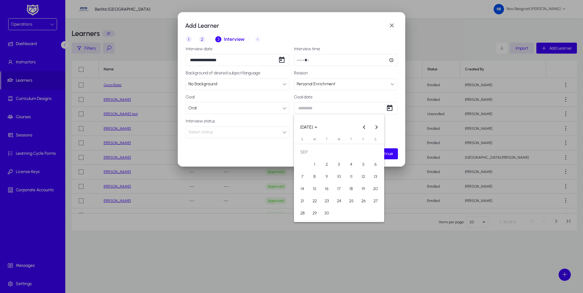
click at [331, 108] on div at bounding box center [291, 146] width 583 height 293
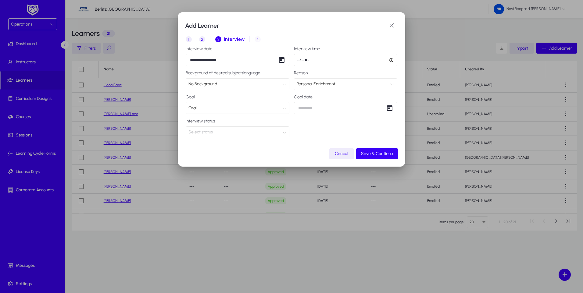
click at [220, 132] on div "Select status" at bounding box center [235, 132] width 94 height 8
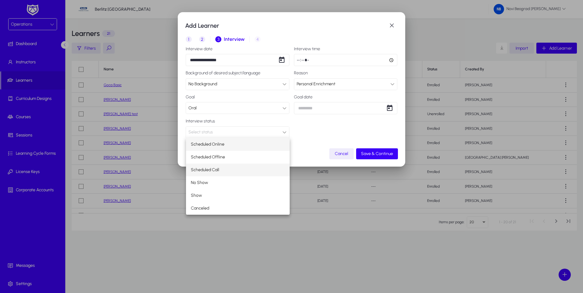
click at [229, 169] on mat-option "Scheduled Call" at bounding box center [238, 170] width 104 height 13
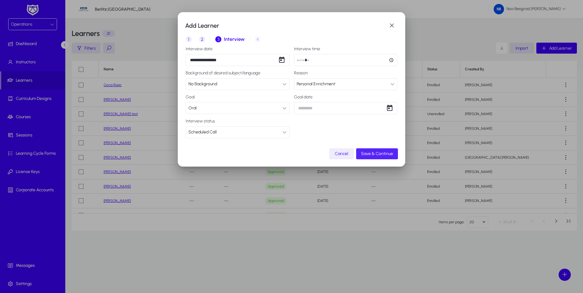
click at [382, 155] on span "Save & Continue" at bounding box center [377, 153] width 32 height 5
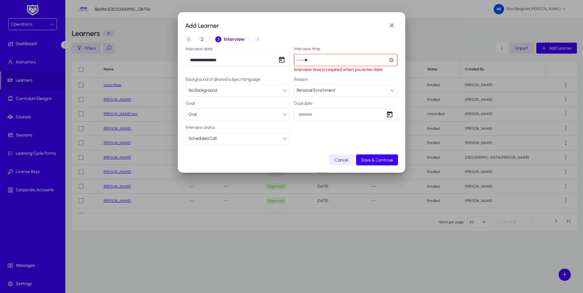
click at [313, 61] on input "time" at bounding box center [346, 60] width 104 height 12
type input "*****"
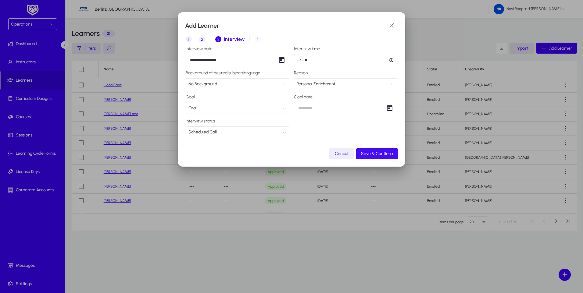
click at [373, 152] on span "Save & Continue" at bounding box center [377, 153] width 32 height 5
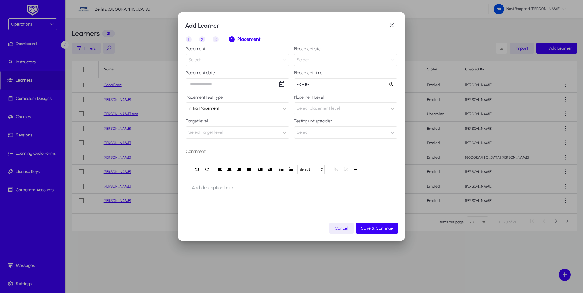
click at [246, 60] on button "Select" at bounding box center [238, 60] width 104 height 12
click at [207, 98] on span "oral test" at bounding box center [209, 95] width 16 height 7
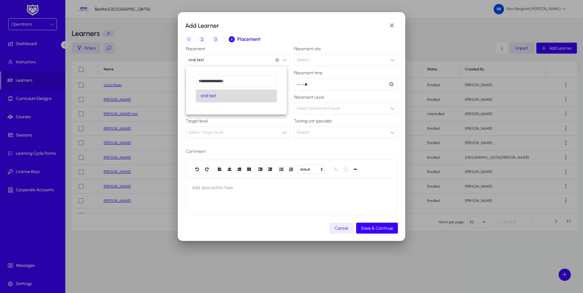
scroll to position [0, 0]
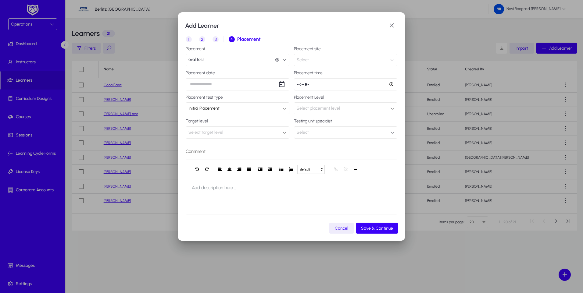
click at [331, 64] on button "Select" at bounding box center [346, 60] width 104 height 12
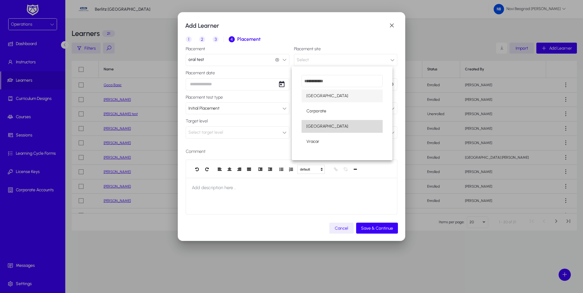
click at [329, 124] on span "[GEOGRAPHIC_DATA]" at bounding box center [327, 126] width 42 height 7
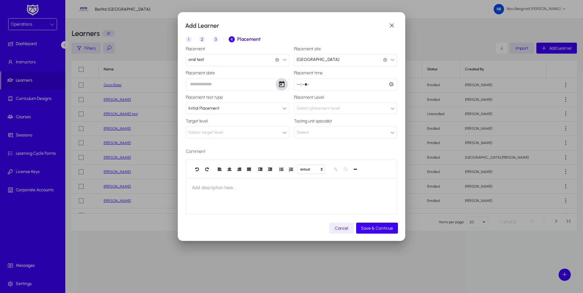
click at [281, 86] on span "Open calendar" at bounding box center [282, 84] width 12 height 12
click at [221, 140] on span "2" at bounding box center [218, 140] width 11 height 11
type input "**********"
click at [340, 83] on input "time" at bounding box center [346, 84] width 104 height 12
type input "*****"
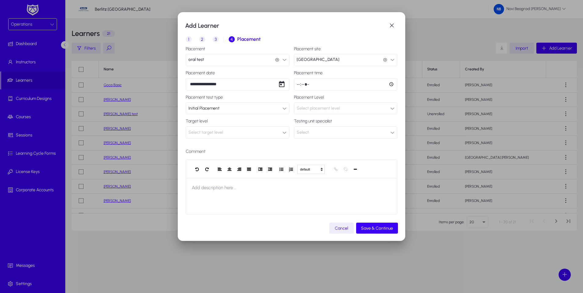
click at [253, 109] on div "Initial Placement" at bounding box center [235, 109] width 94 height 8
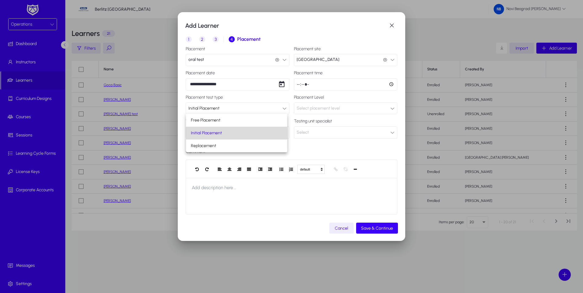
click at [232, 133] on mat-option "Initial Placement" at bounding box center [236, 133] width 101 height 13
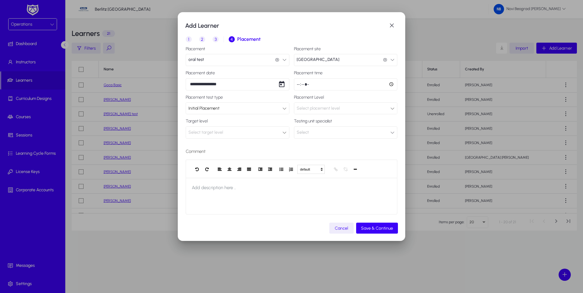
click at [334, 108] on span "Select placement level" at bounding box center [318, 108] width 43 height 5
click at [298, 147] on span "3" at bounding box center [298, 145] width 2 height 7
click at [198, 130] on span "Select target level" at bounding box center [205, 132] width 35 height 5
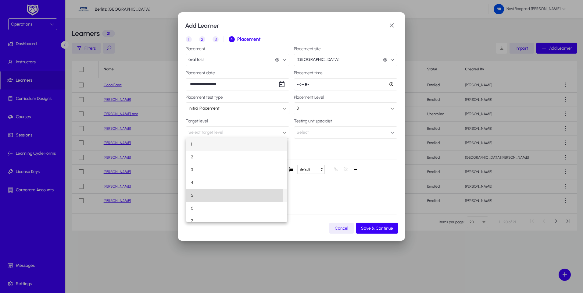
click at [195, 195] on mat-option "5" at bounding box center [236, 195] width 101 height 13
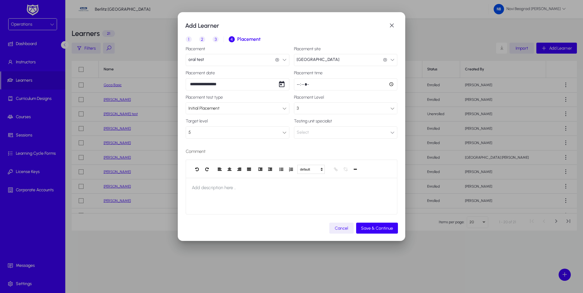
click at [348, 132] on button "Select" at bounding box center [346, 133] width 104 height 12
click at [330, 184] on mat-option "[PERSON_NAME]" at bounding box center [342, 183] width 81 height 13
click at [385, 228] on span "Save & Continue" at bounding box center [377, 228] width 32 height 5
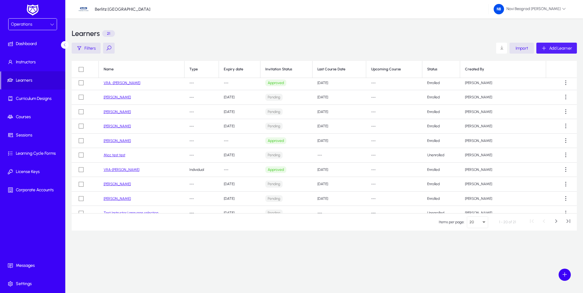
scroll to position [138, 0]
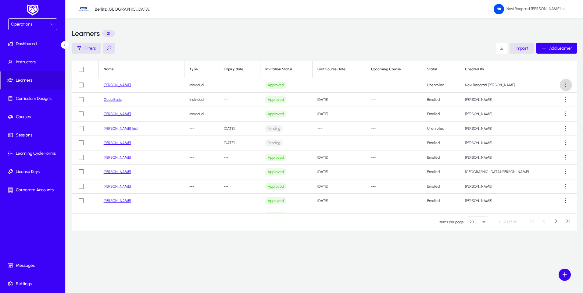
click at [563, 84] on span at bounding box center [566, 85] width 12 height 12
click at [540, 114] on span "Edit" at bounding box center [549, 112] width 29 height 5
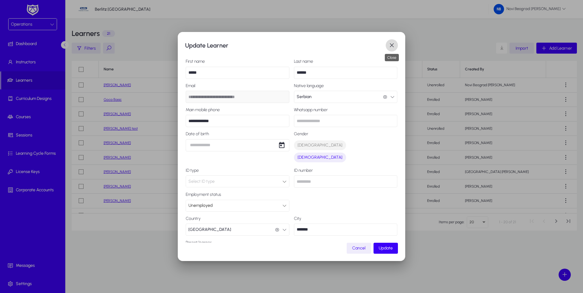
click at [392, 46] on span "button" at bounding box center [392, 45] width 12 height 12
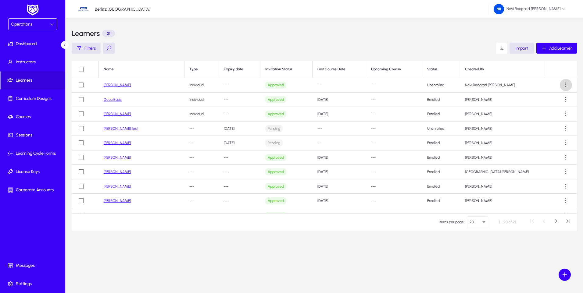
click at [564, 84] on span at bounding box center [566, 85] width 12 height 12
click at [539, 112] on span "Edit" at bounding box center [549, 112] width 29 height 5
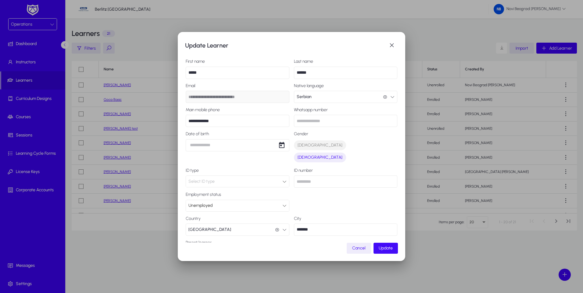
click at [390, 253] on span "button" at bounding box center [386, 248] width 24 height 15
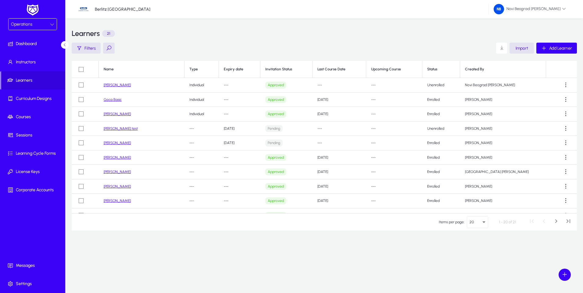
click at [460, 85] on td "Unenrolled" at bounding box center [441, 85] width 38 height 15
click at [17, 117] on span "Courses" at bounding box center [33, 117] width 65 height 6
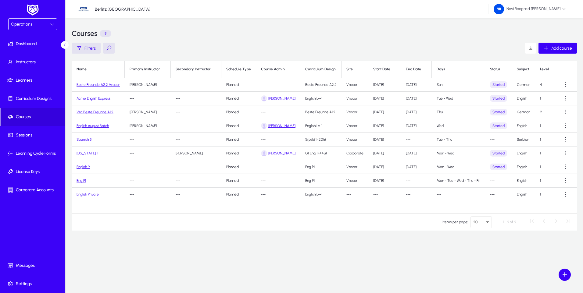
click at [84, 138] on link "Spanish 5" at bounding box center [84, 140] width 15 height 4
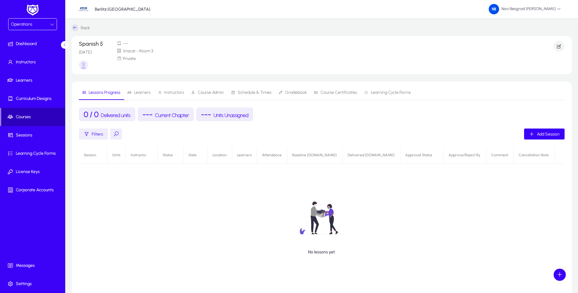
click at [18, 116] on span "Courses" at bounding box center [33, 117] width 64 height 6
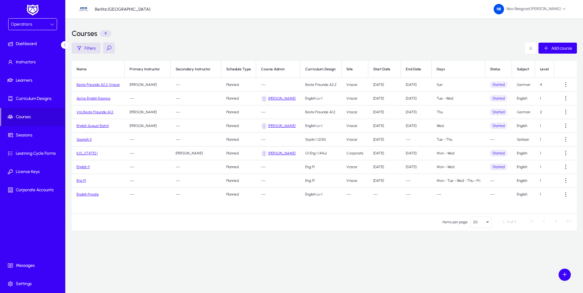
click at [84, 141] on link "Spanish 5" at bounding box center [84, 140] width 15 height 4
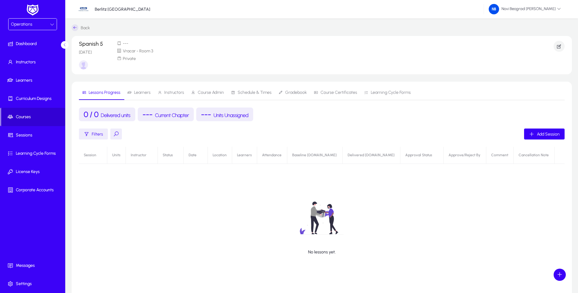
click at [21, 118] on span "Courses" at bounding box center [33, 117] width 64 height 6
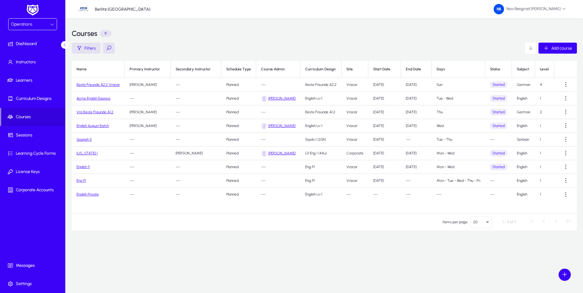
click at [83, 151] on link "[US_STATE] 1" at bounding box center [87, 153] width 21 height 4
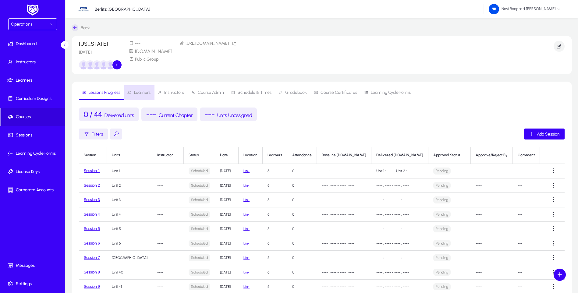
click at [140, 93] on span "Learners" at bounding box center [142, 93] width 16 height 4
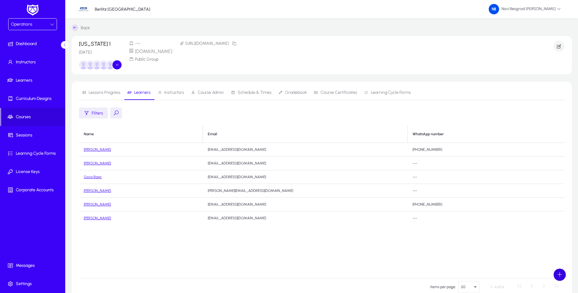
click at [558, 273] on span at bounding box center [560, 275] width 12 height 12
click at [241, 252] on div at bounding box center [289, 146] width 578 height 293
click at [171, 93] on span "Instructors" at bounding box center [174, 93] width 20 height 4
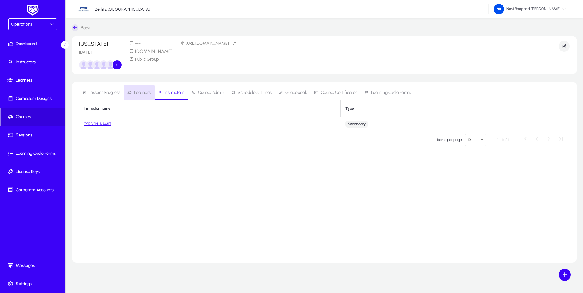
click at [136, 94] on span "Learners" at bounding box center [142, 93] width 16 height 4
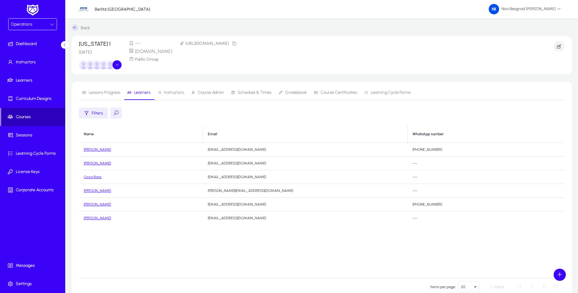
click at [27, 115] on span "Courses" at bounding box center [33, 117] width 64 height 6
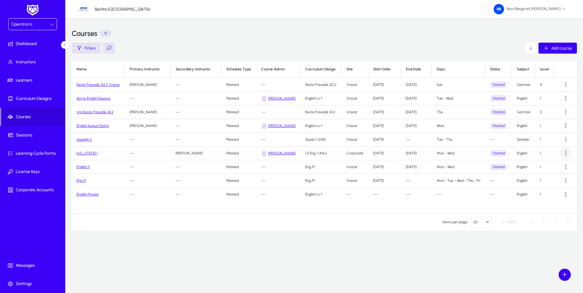
click at [565, 153] on span at bounding box center [566, 153] width 12 height 12
click at [545, 167] on span "Edit" at bounding box center [555, 168] width 24 height 5
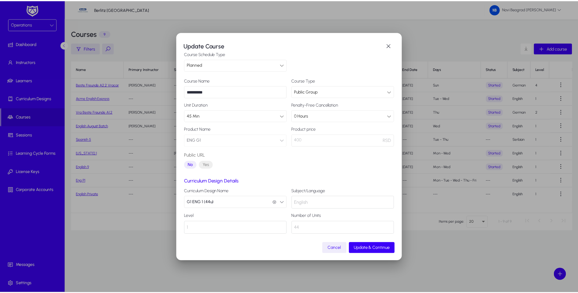
scroll to position [9, 0]
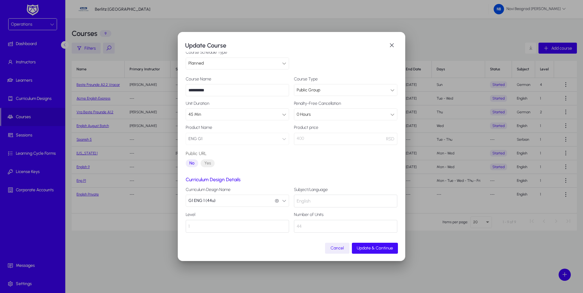
click at [373, 246] on span "Update & Continue" at bounding box center [375, 248] width 36 height 5
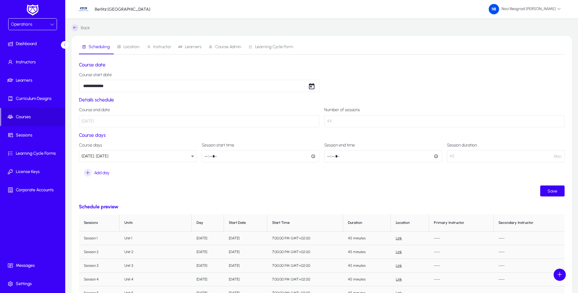
click at [185, 47] on span "Learners" at bounding box center [193, 47] width 16 height 4
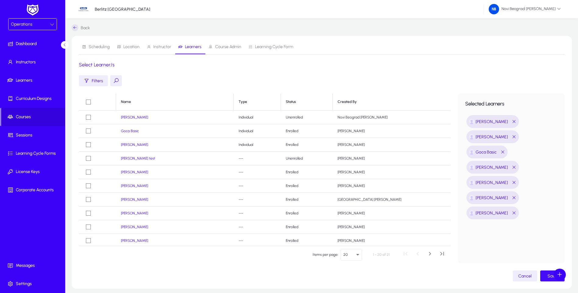
click at [550, 276] on span "Save" at bounding box center [553, 276] width 10 height 5
click at [16, 83] on span "Learners" at bounding box center [33, 80] width 65 height 6
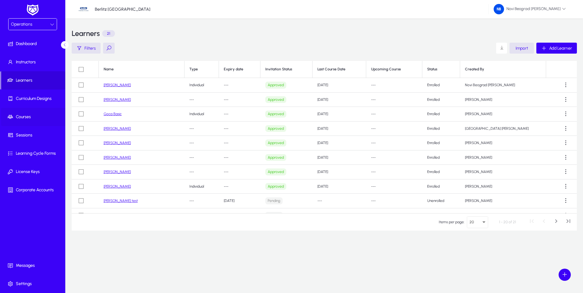
click at [18, 116] on span "Courses" at bounding box center [33, 117] width 65 height 6
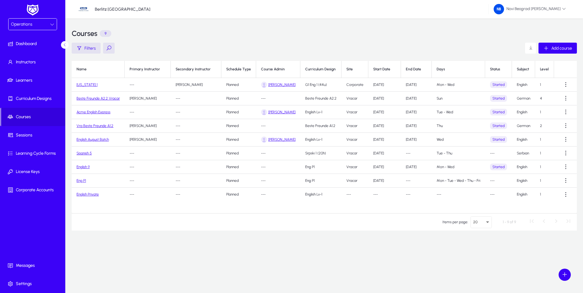
click at [81, 84] on link "[US_STATE] 1" at bounding box center [87, 85] width 21 height 4
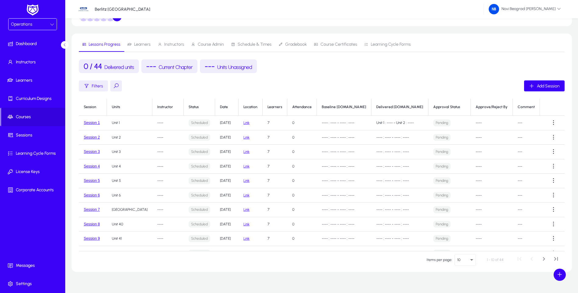
scroll to position [58, 0]
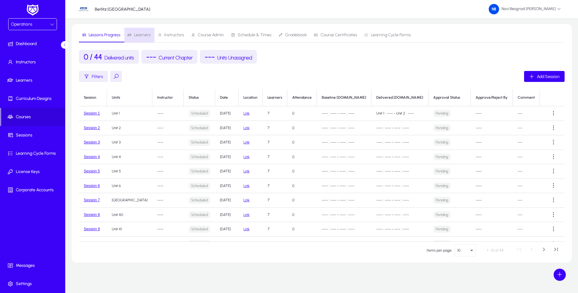
click at [141, 34] on span "Learners" at bounding box center [142, 35] width 16 height 4
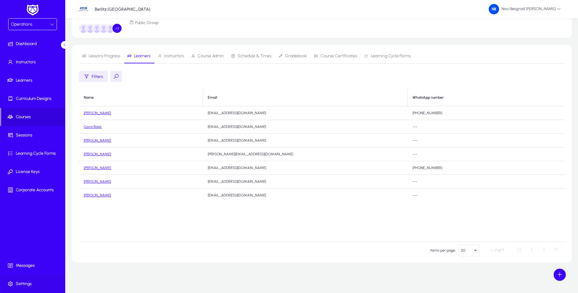
click at [19, 283] on span "Settings" at bounding box center [33, 284] width 65 height 6
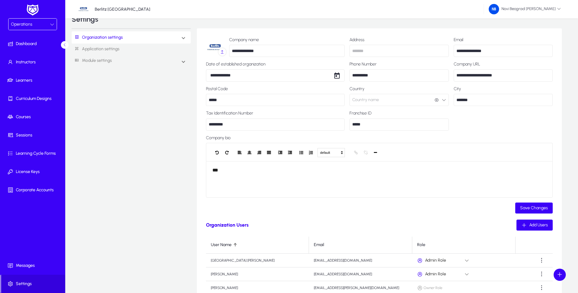
scroll to position [13, 0]
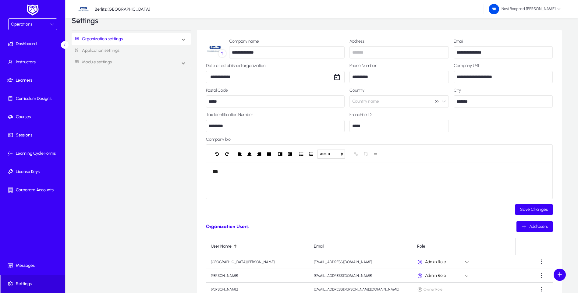
click at [45, 27] on div "Operations" at bounding box center [30, 24] width 39 height 8
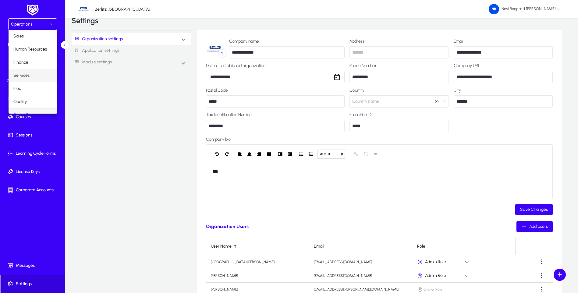
scroll to position [21, 0]
click at [23, 95] on span "Operations" at bounding box center [23, 94] width 21 height 7
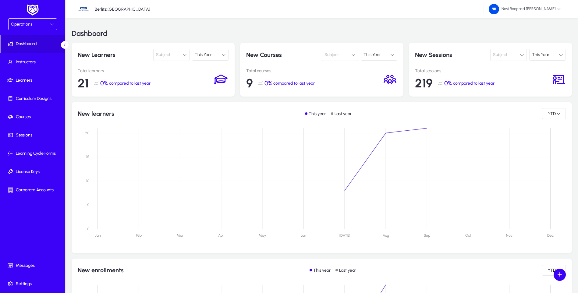
click at [51, 25] on icon at bounding box center [52, 24] width 4 height 4
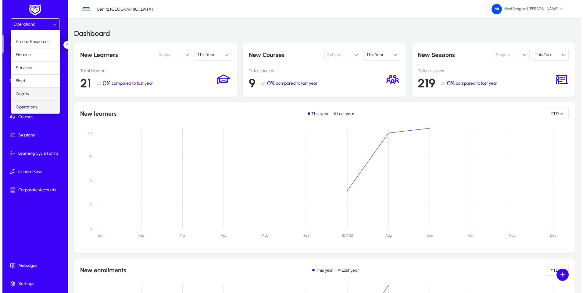
scroll to position [21, 0]
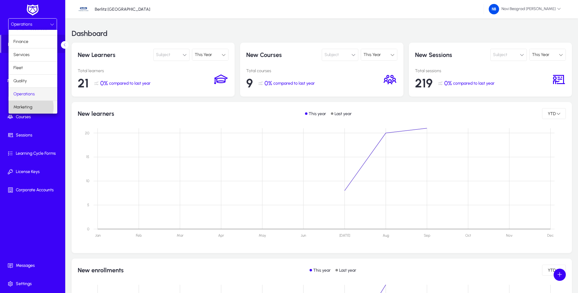
click at [27, 107] on span "Marketing" at bounding box center [22, 107] width 19 height 7
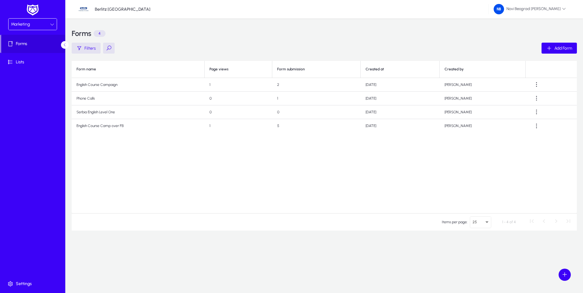
click at [52, 21] on div at bounding box center [52, 24] width 4 height 7
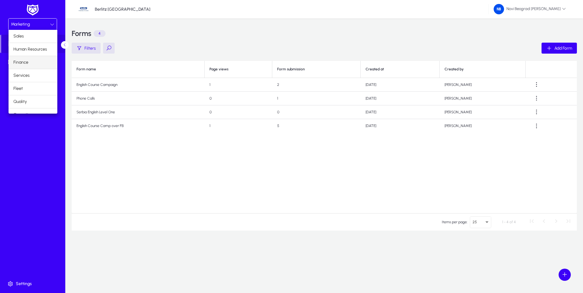
click at [23, 63] on span "Finance" at bounding box center [20, 62] width 15 height 7
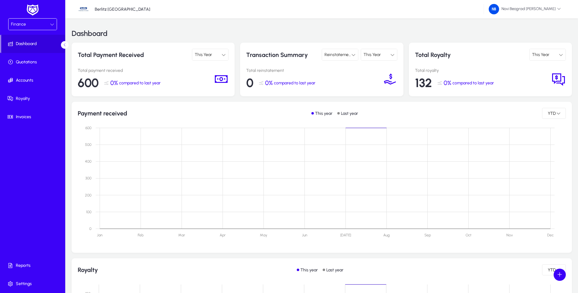
click at [425, 85] on span "132" at bounding box center [423, 83] width 17 height 15
click at [495, 81] on div "132 0% compared to last year" at bounding box center [483, 83] width 136 height 15
click at [563, 77] on icon at bounding box center [559, 79] width 15 height 15
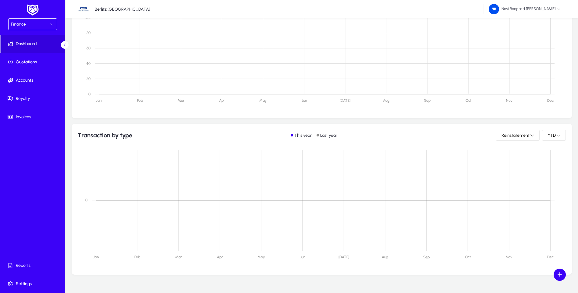
scroll to position [273, 0]
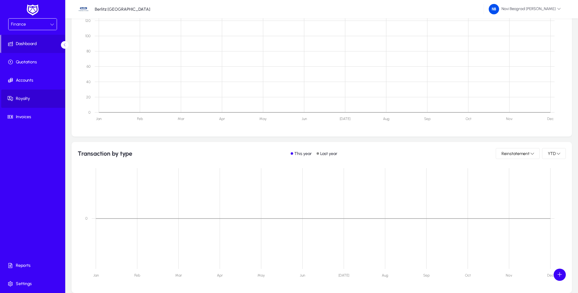
click at [23, 98] on span "Royalty" at bounding box center [33, 99] width 65 height 6
